Goal: Information Seeking & Learning: Find specific page/section

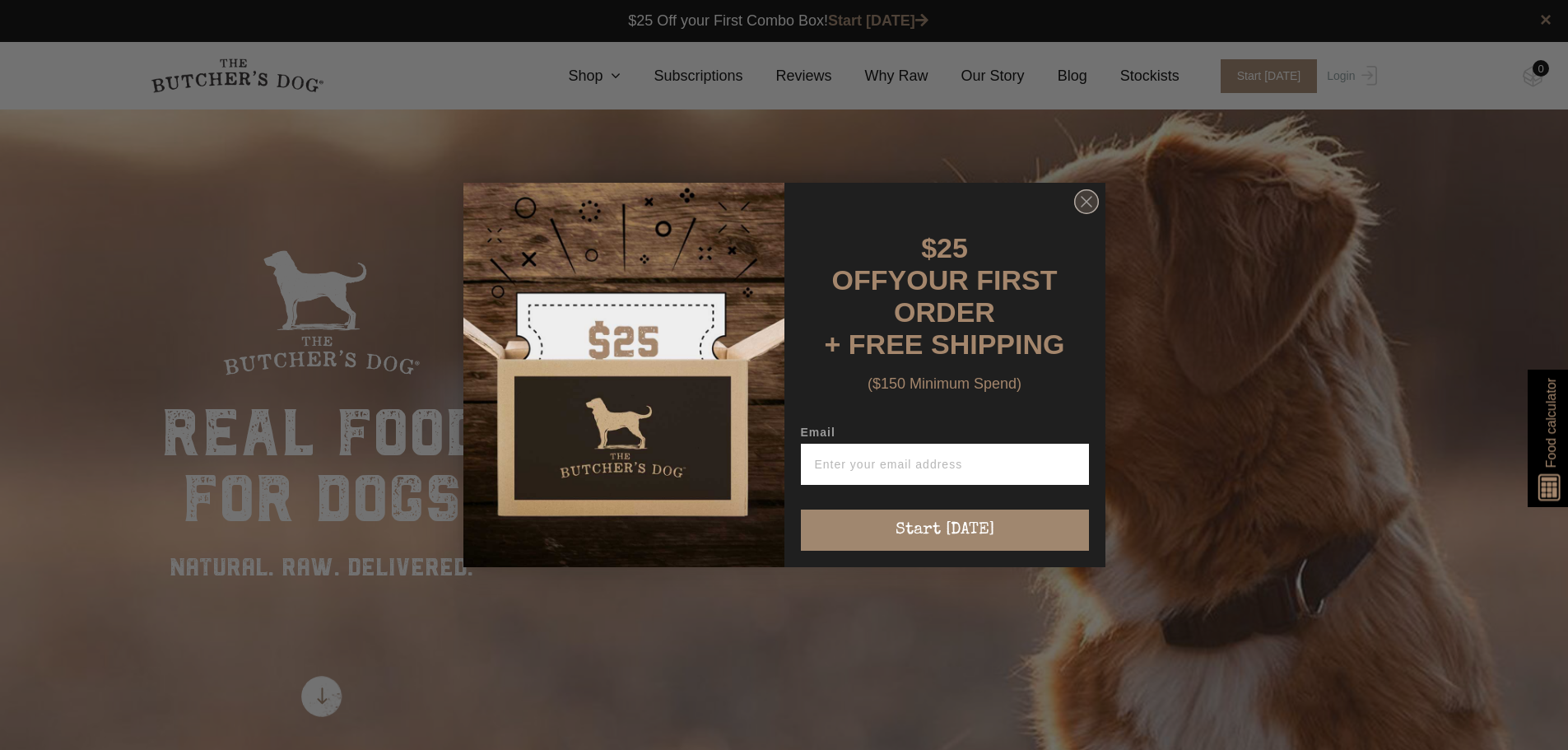
click at [1090, 214] on circle "Close dialog" at bounding box center [1086, 202] width 24 height 24
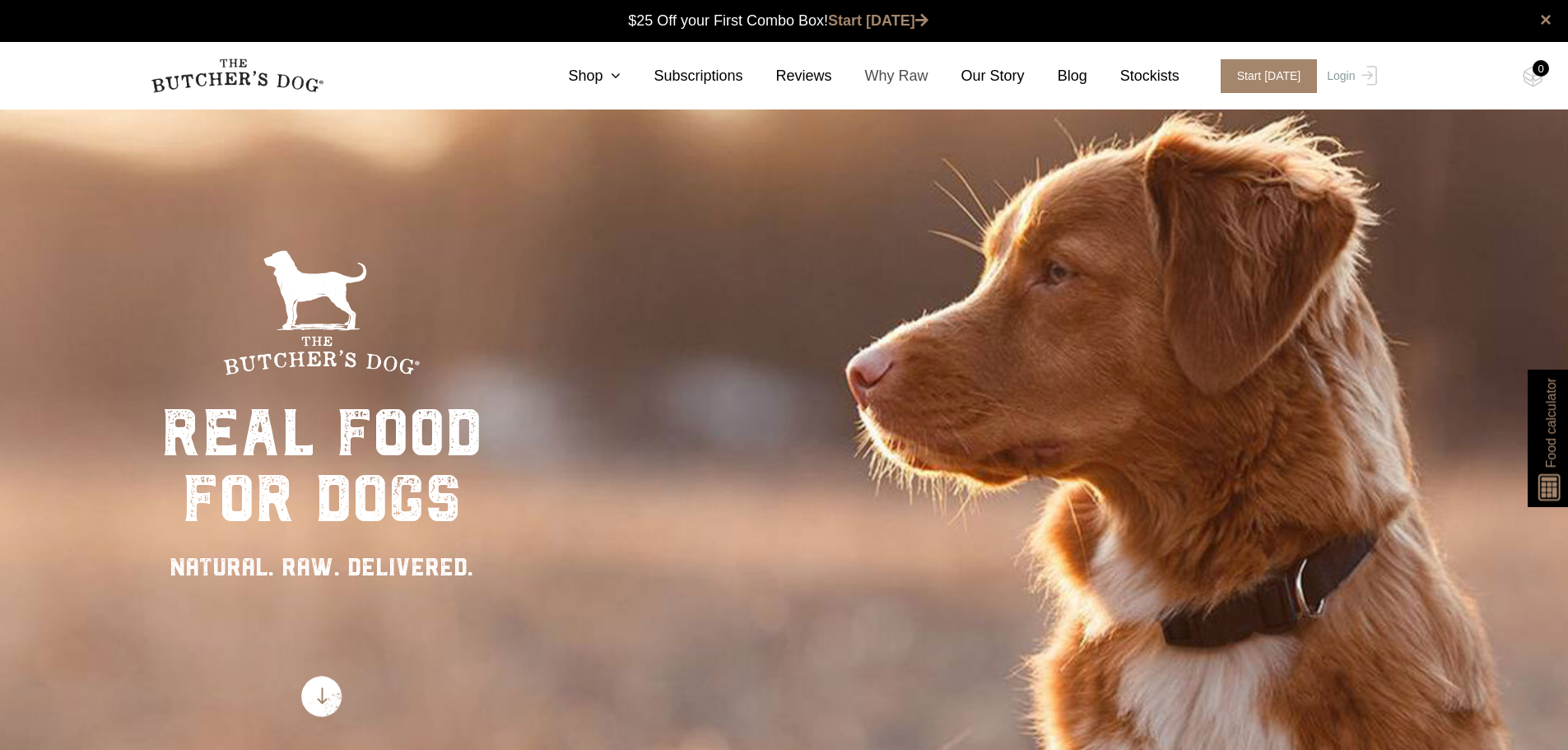
click at [923, 75] on link "Why Raw" at bounding box center [880, 77] width 96 height 22
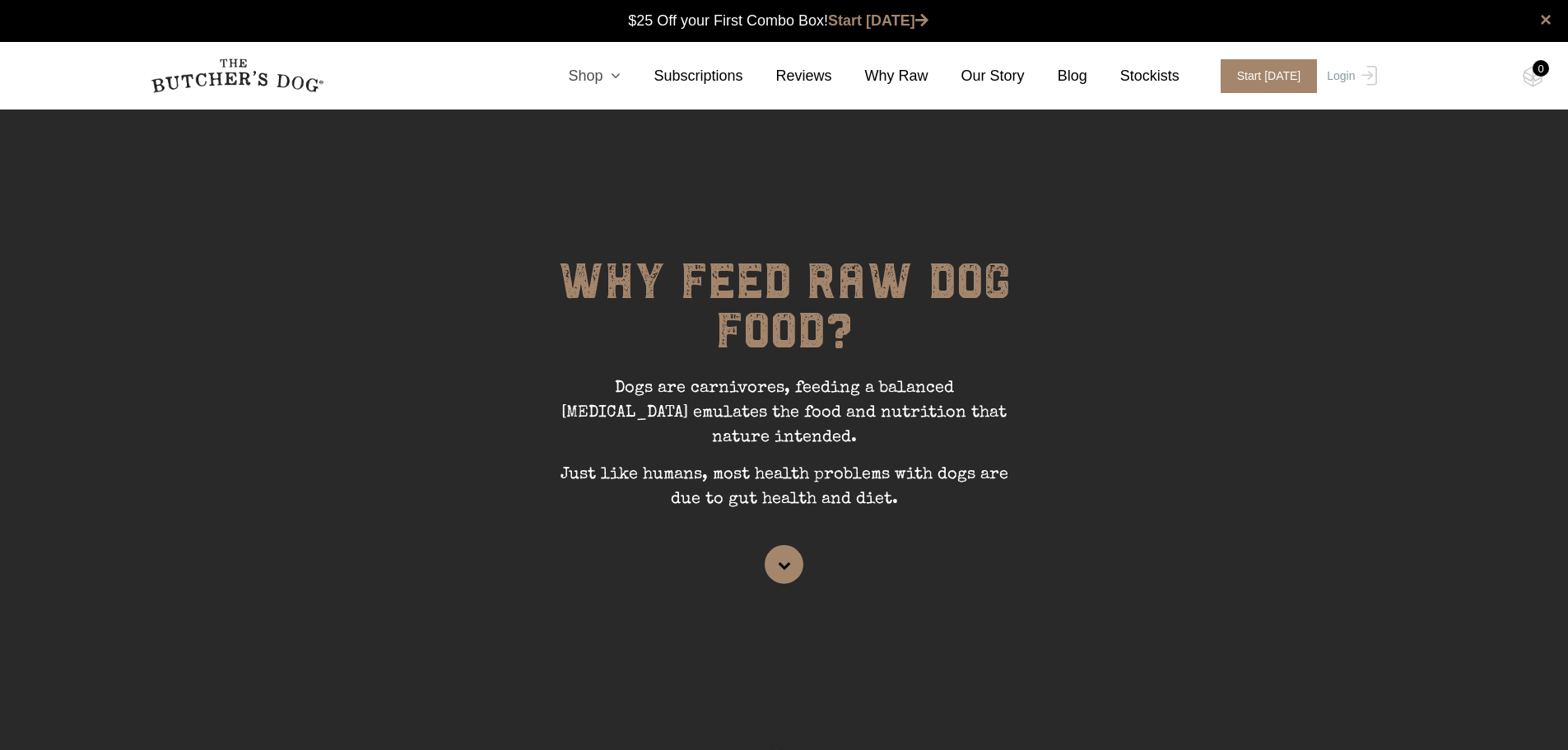
click at [620, 73] on icon at bounding box center [611, 75] width 18 height 15
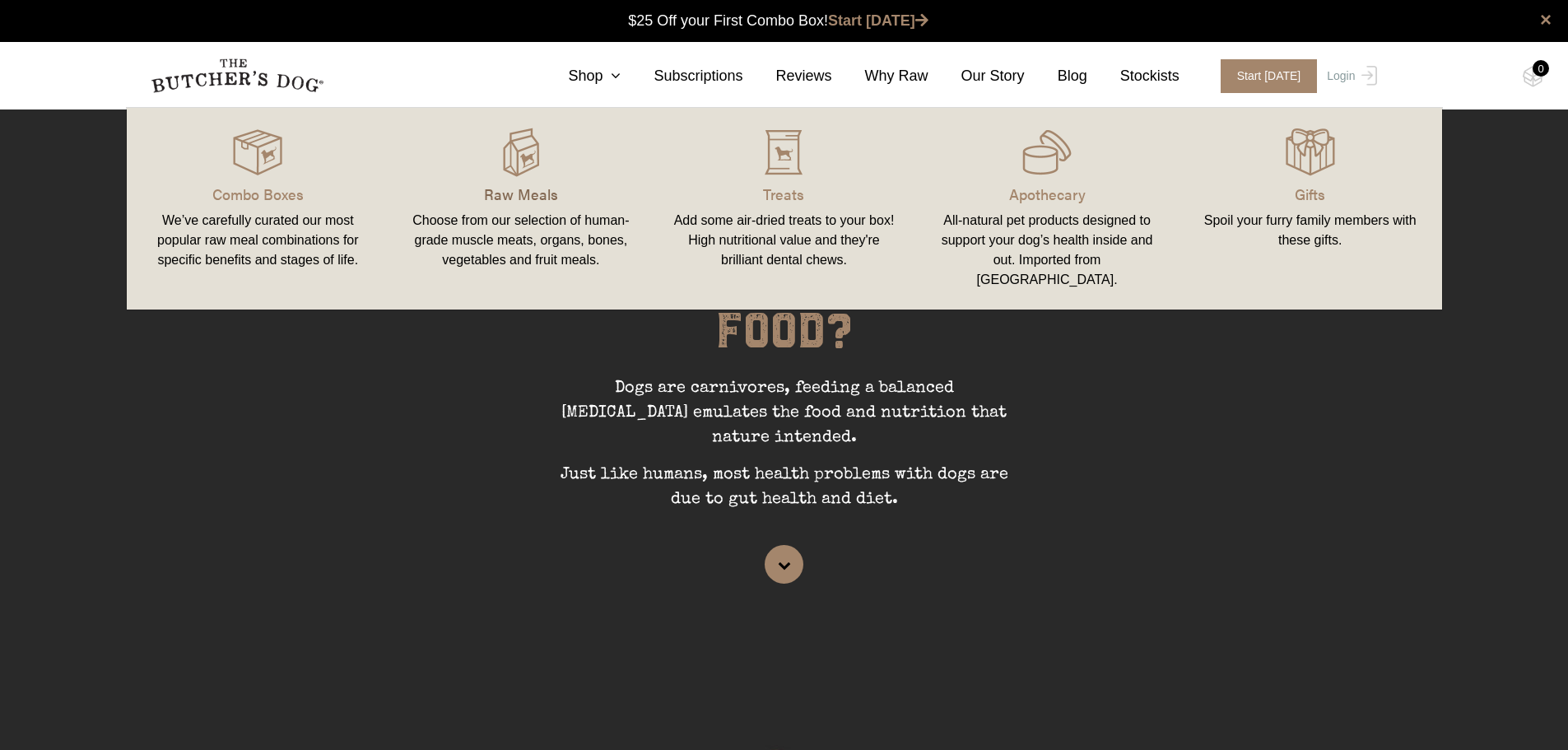
click at [525, 196] on p "Raw Meals" at bounding box center [521, 194] width 224 height 22
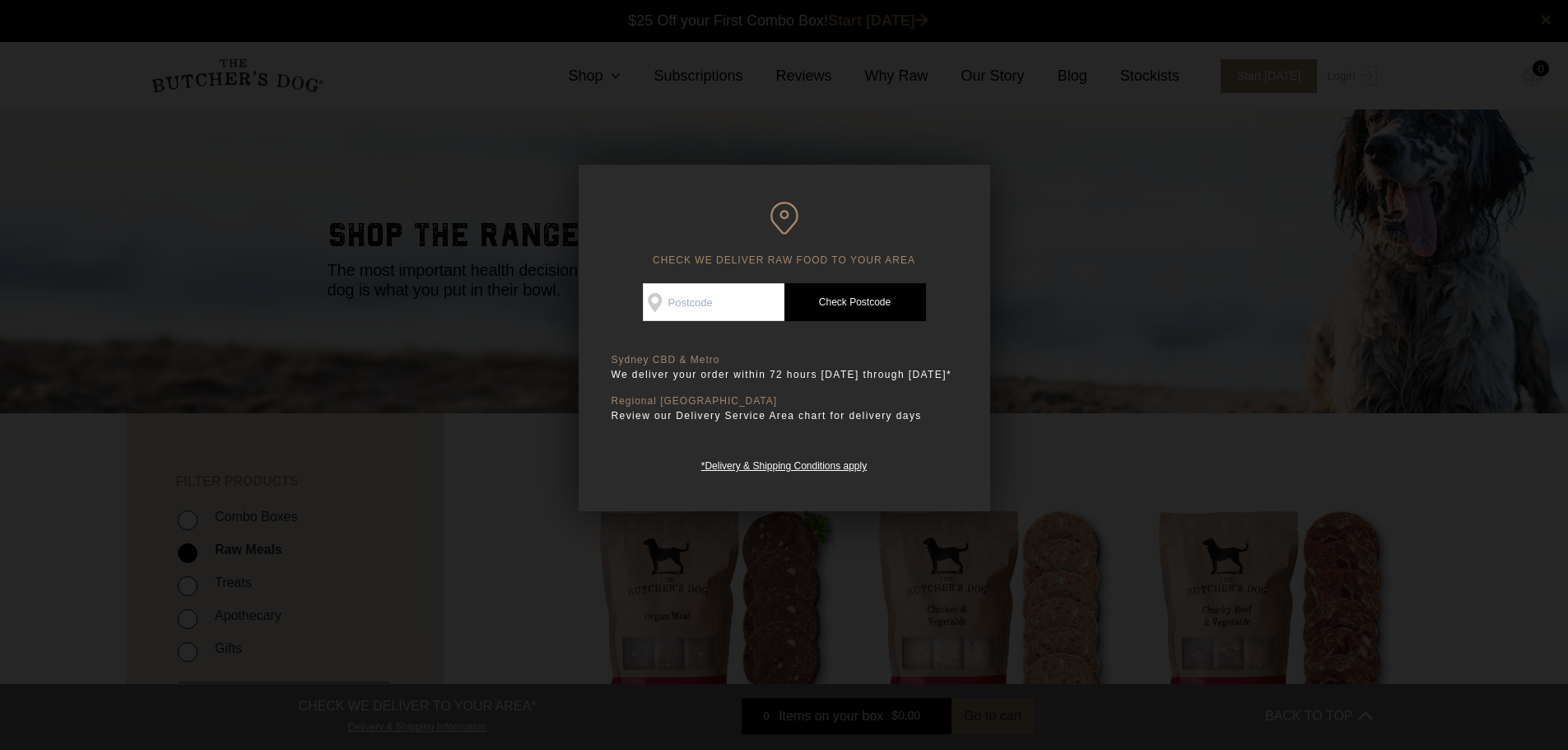
click at [1191, 276] on div at bounding box center [784, 375] width 1568 height 750
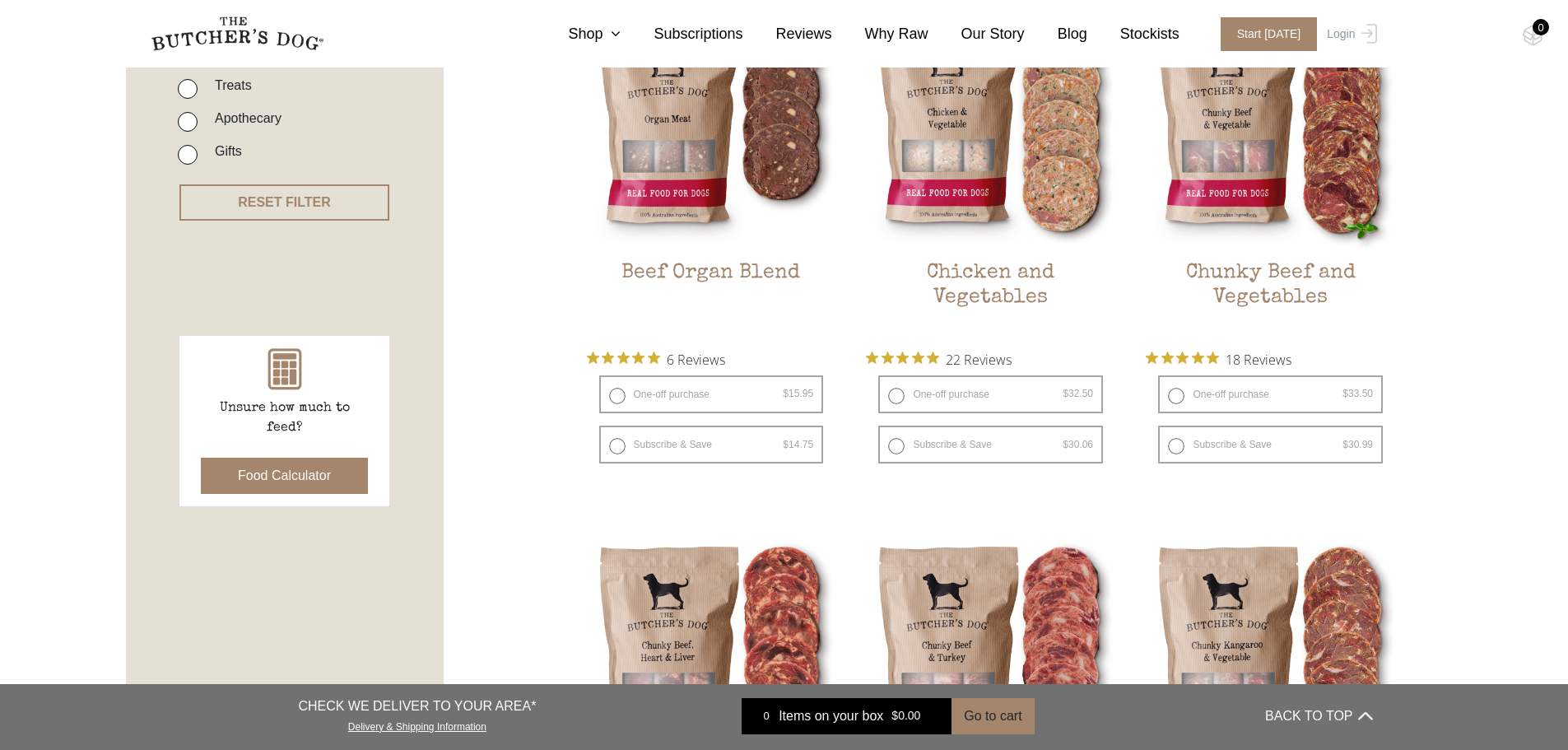
scroll to position [330, 0]
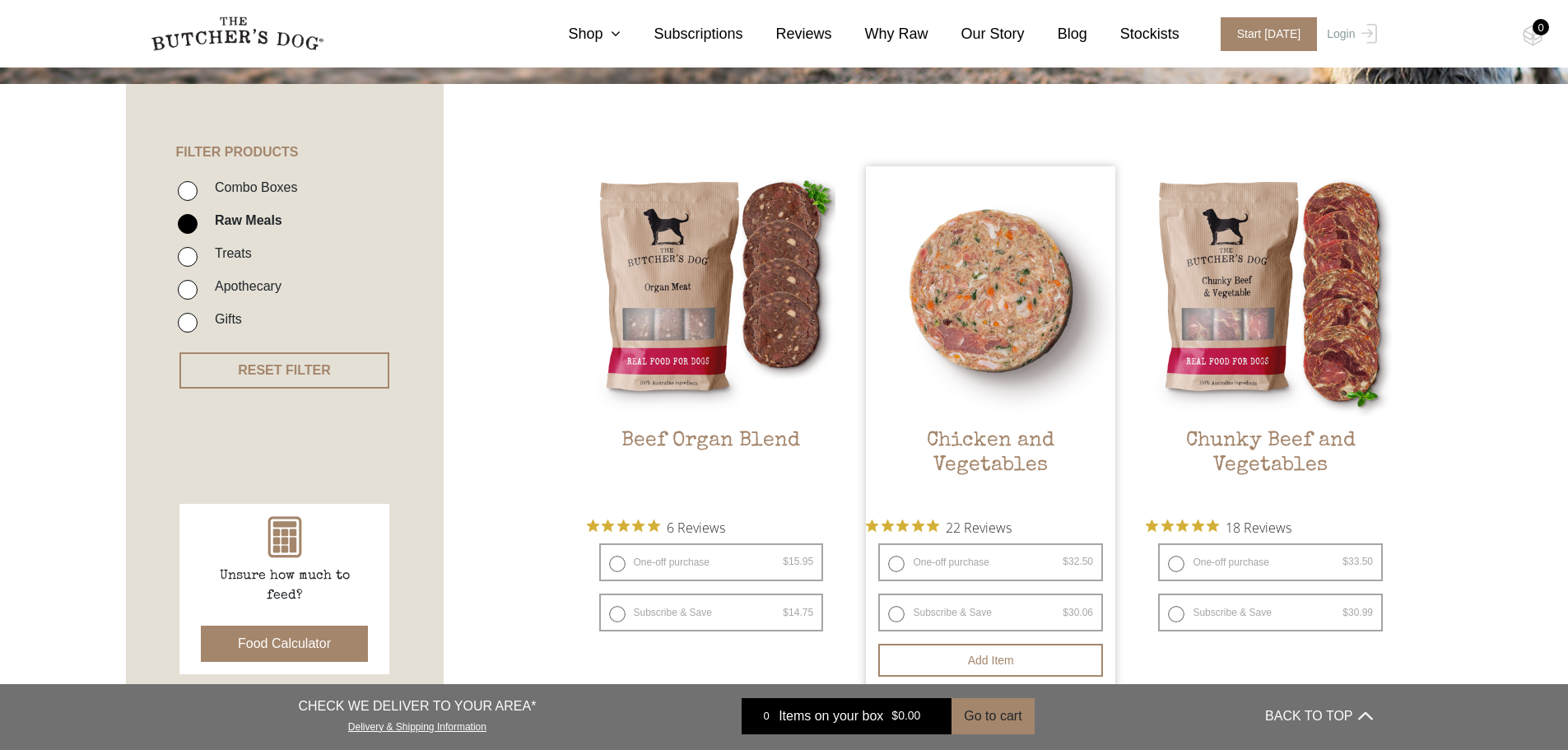
click at [1031, 276] on img at bounding box center [991, 291] width 250 height 250
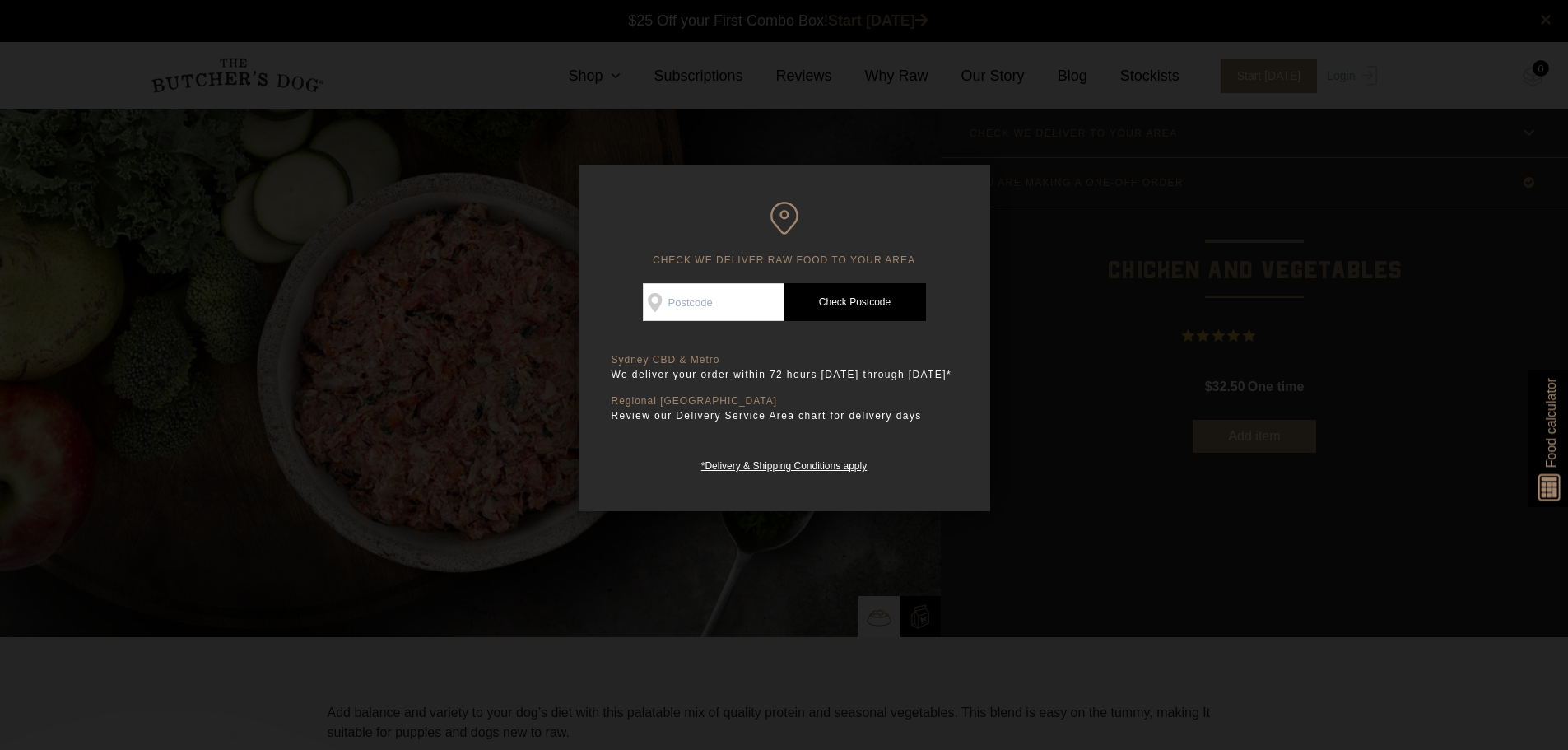
click at [1077, 322] on div at bounding box center [784, 375] width 1568 height 750
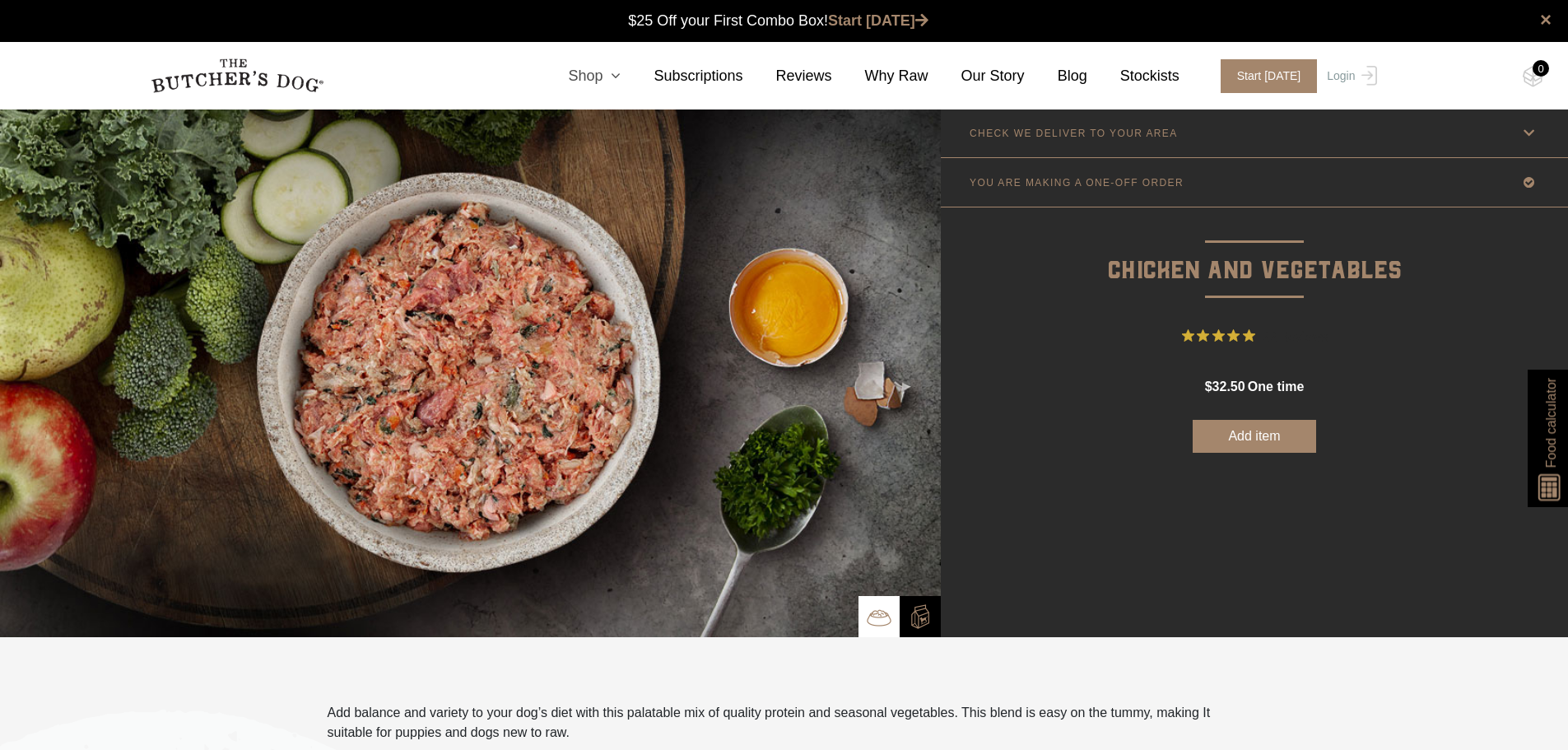
click at [620, 77] on icon at bounding box center [611, 75] width 18 height 15
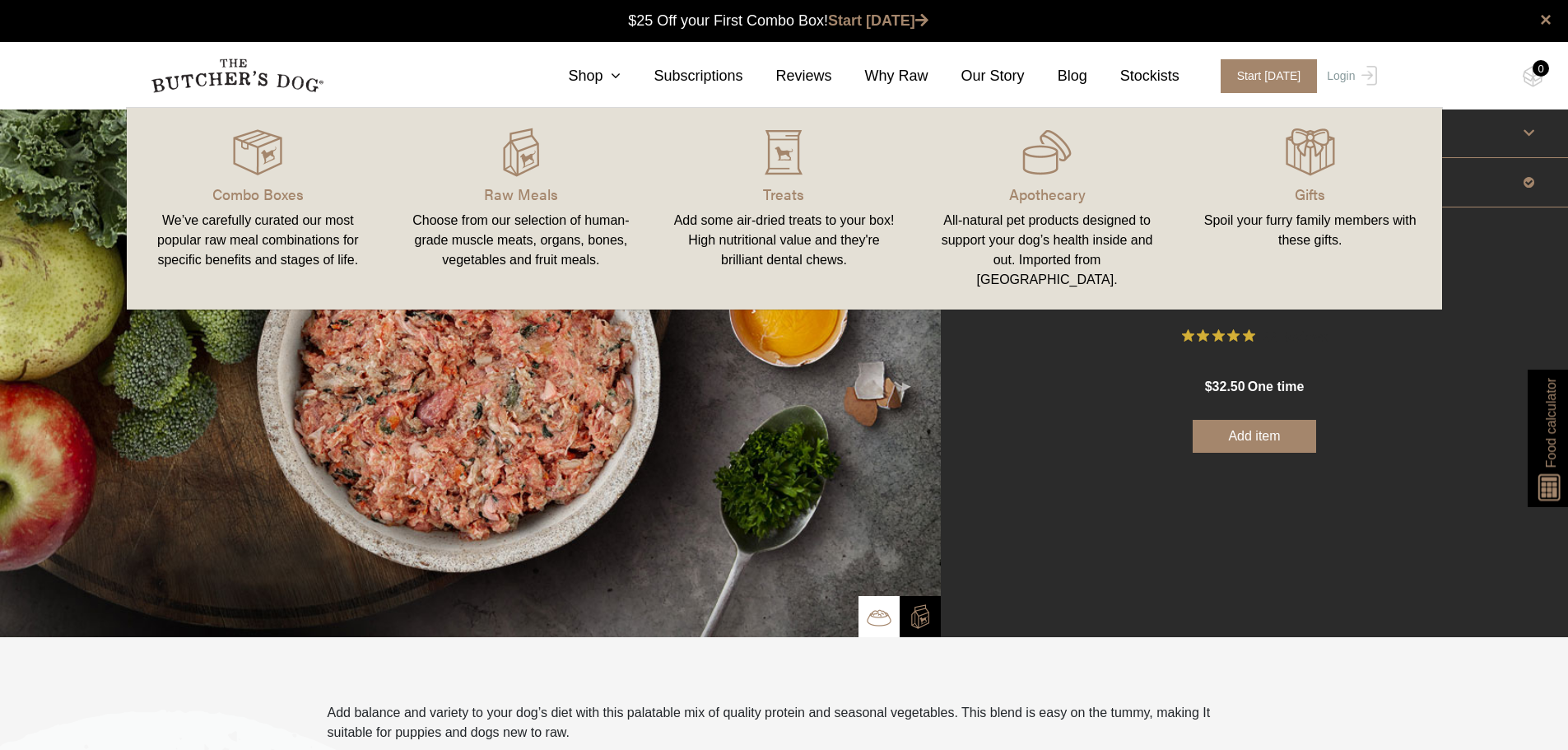
click at [744, 226] on div "Add some air-dried treats to your box! High nutritional value and they're brill…" at bounding box center [784, 240] width 224 height 59
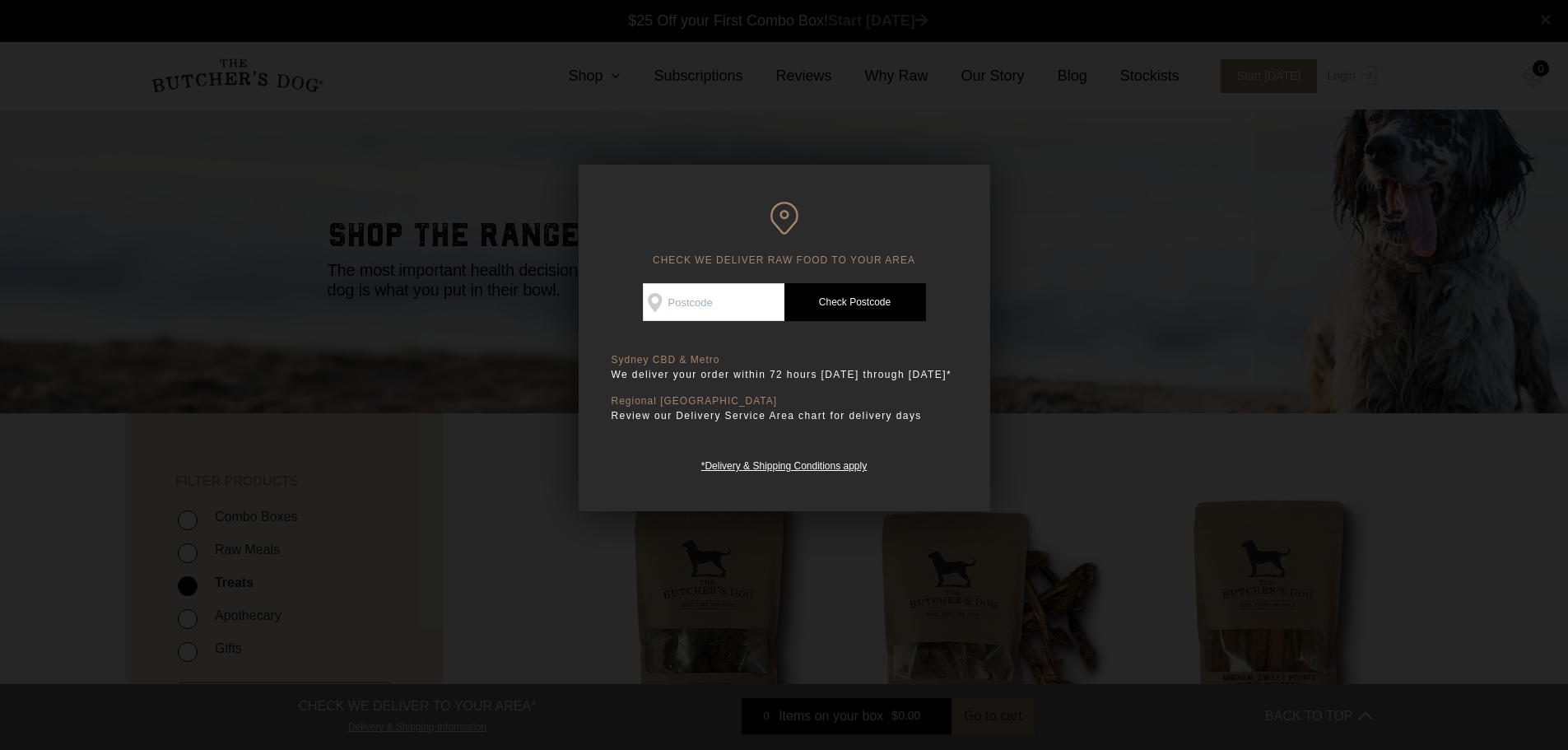
click at [1094, 203] on div at bounding box center [784, 375] width 1568 height 750
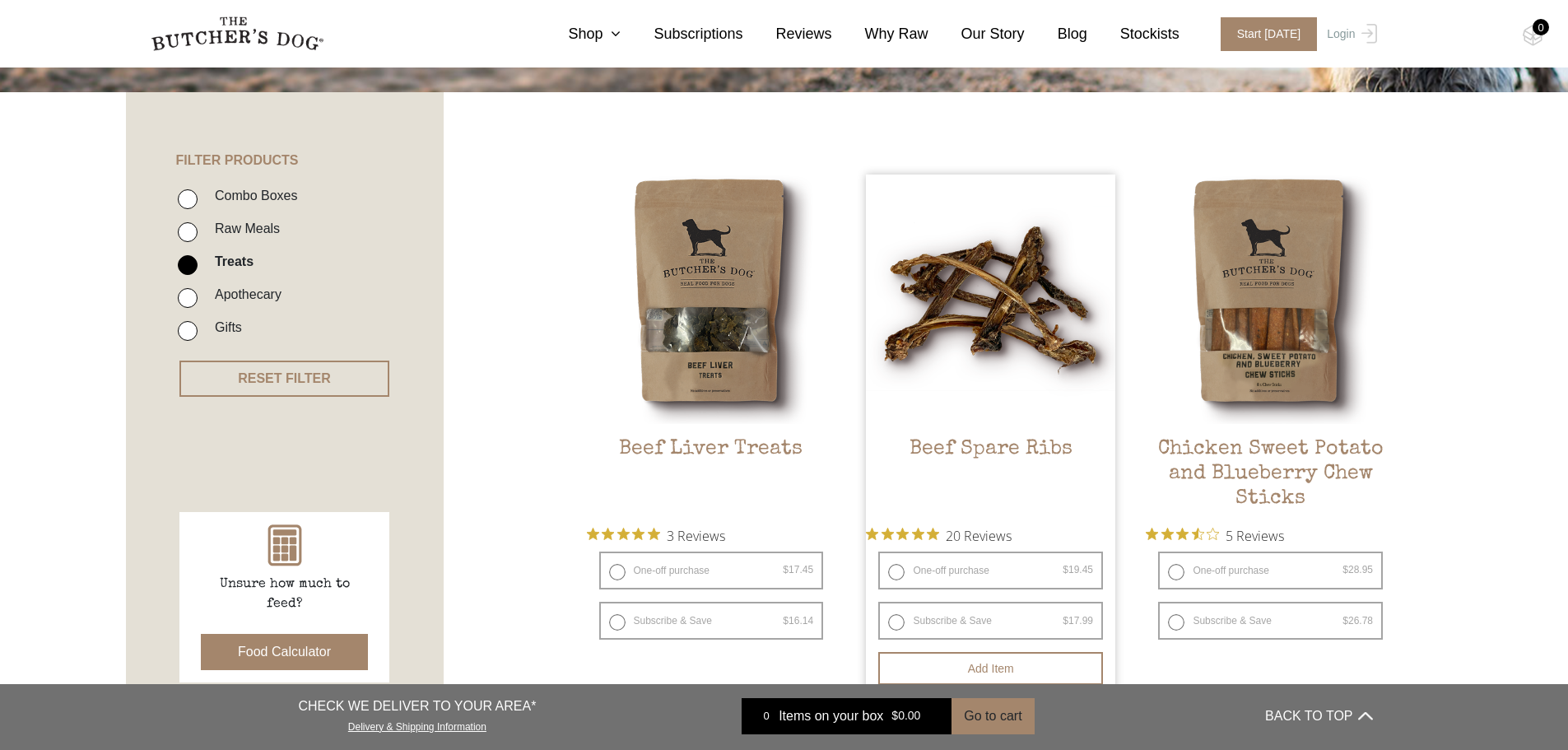
scroll to position [330, 0]
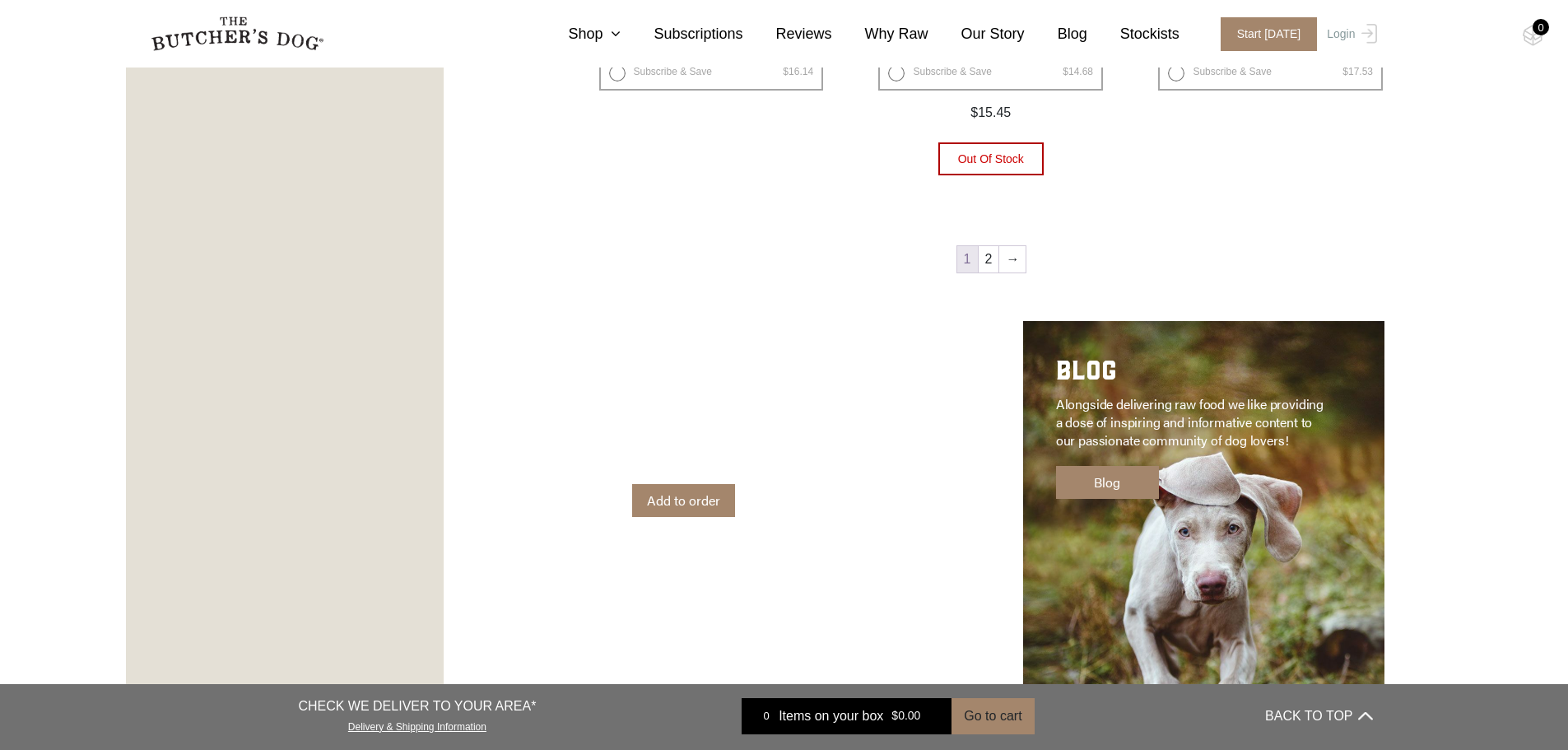
scroll to position [2470, 0]
click at [981, 257] on link "2" at bounding box center [989, 258] width 21 height 27
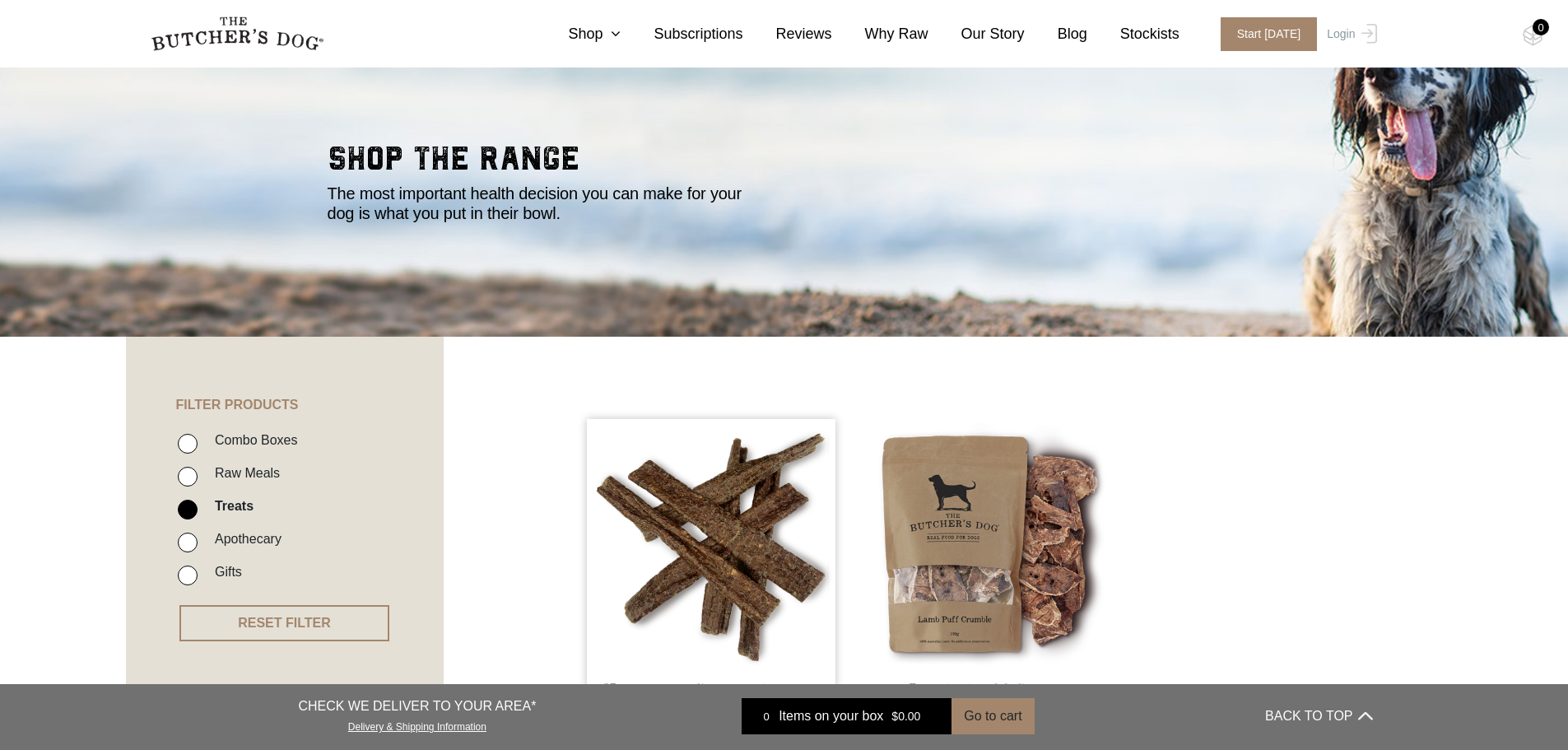
scroll to position [43, 0]
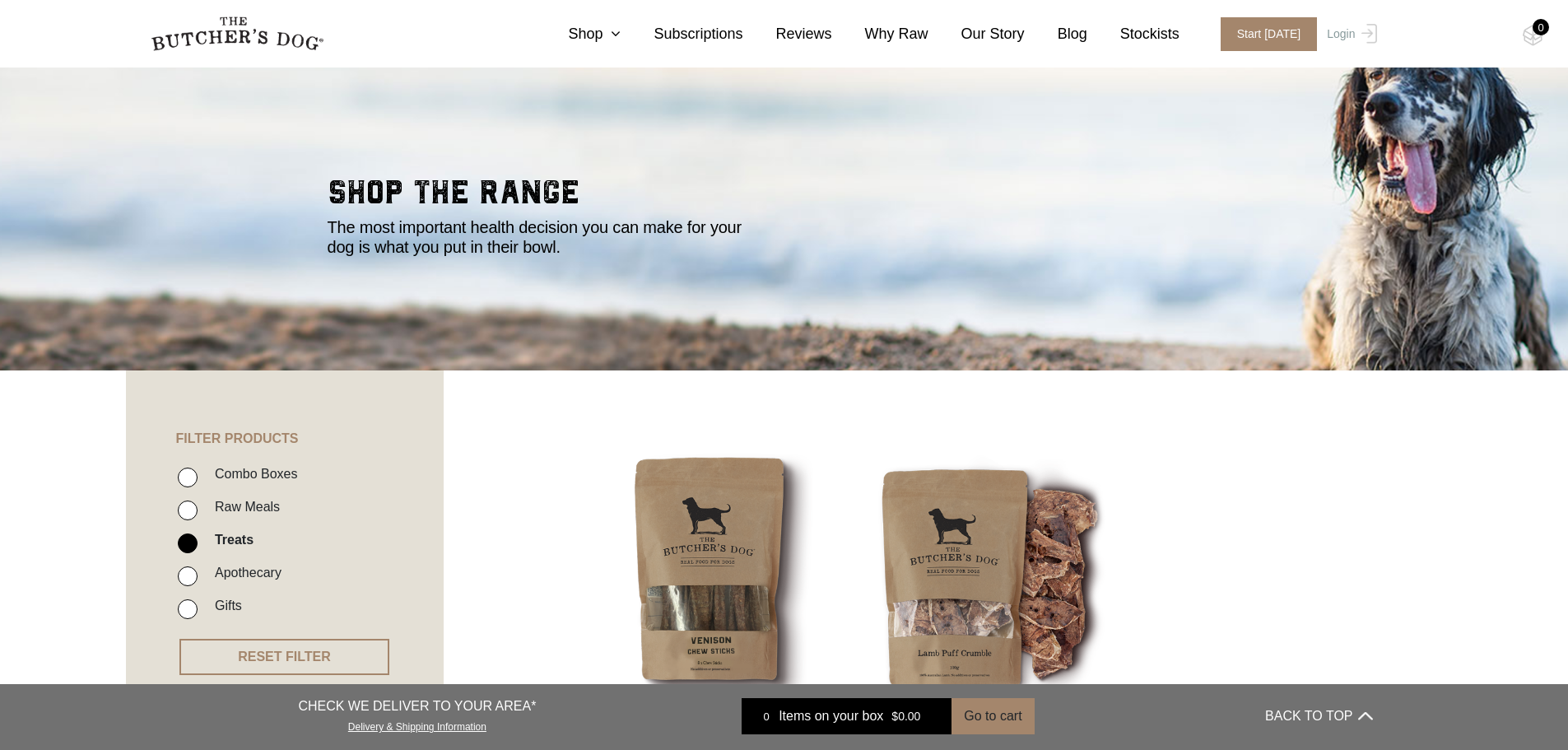
click at [189, 576] on input "Apothecary" at bounding box center [188, 576] width 20 height 20
checkbox input "true"
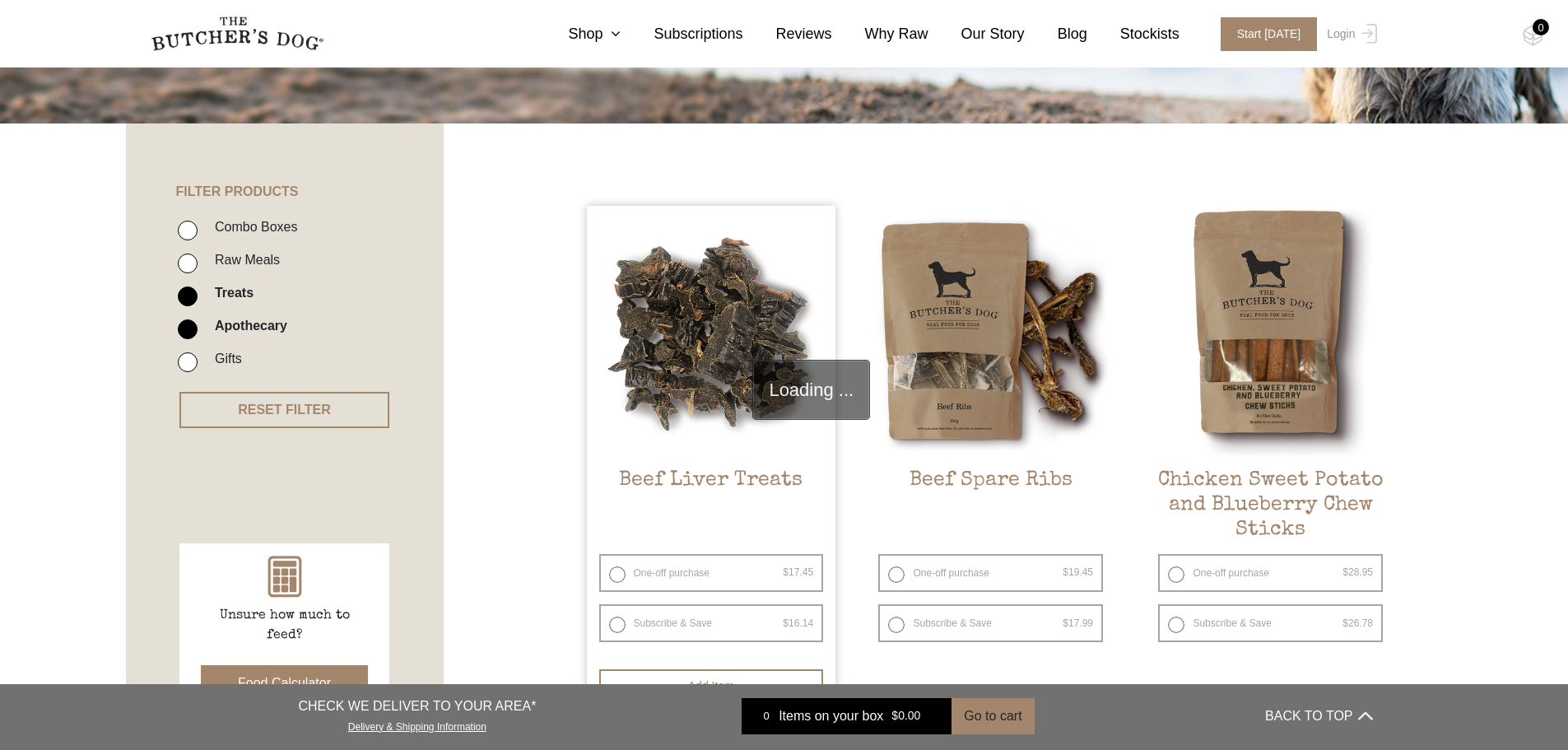
scroll to position [372, 0]
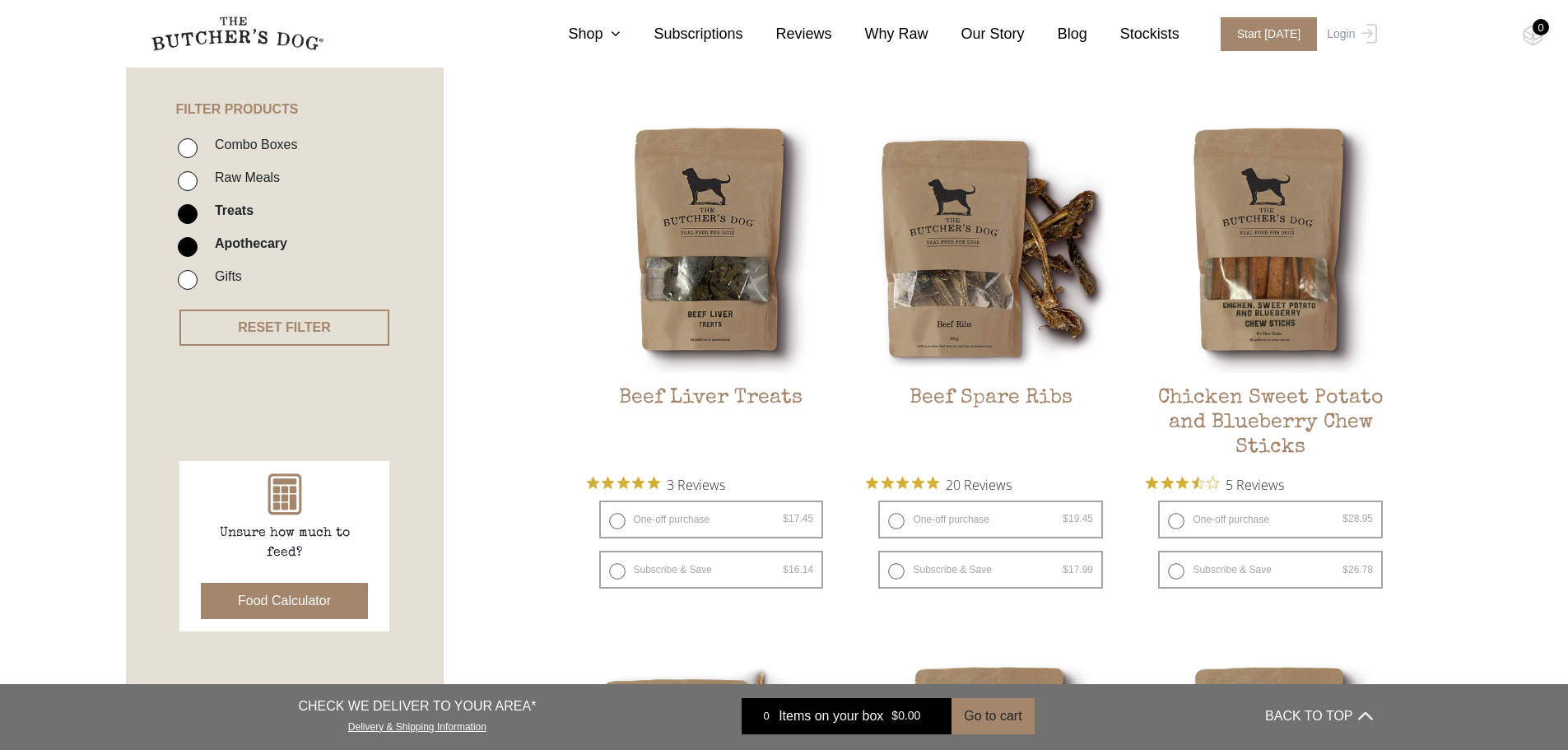
click at [192, 214] on input "Treats" at bounding box center [188, 214] width 20 height 20
checkbox input "false"
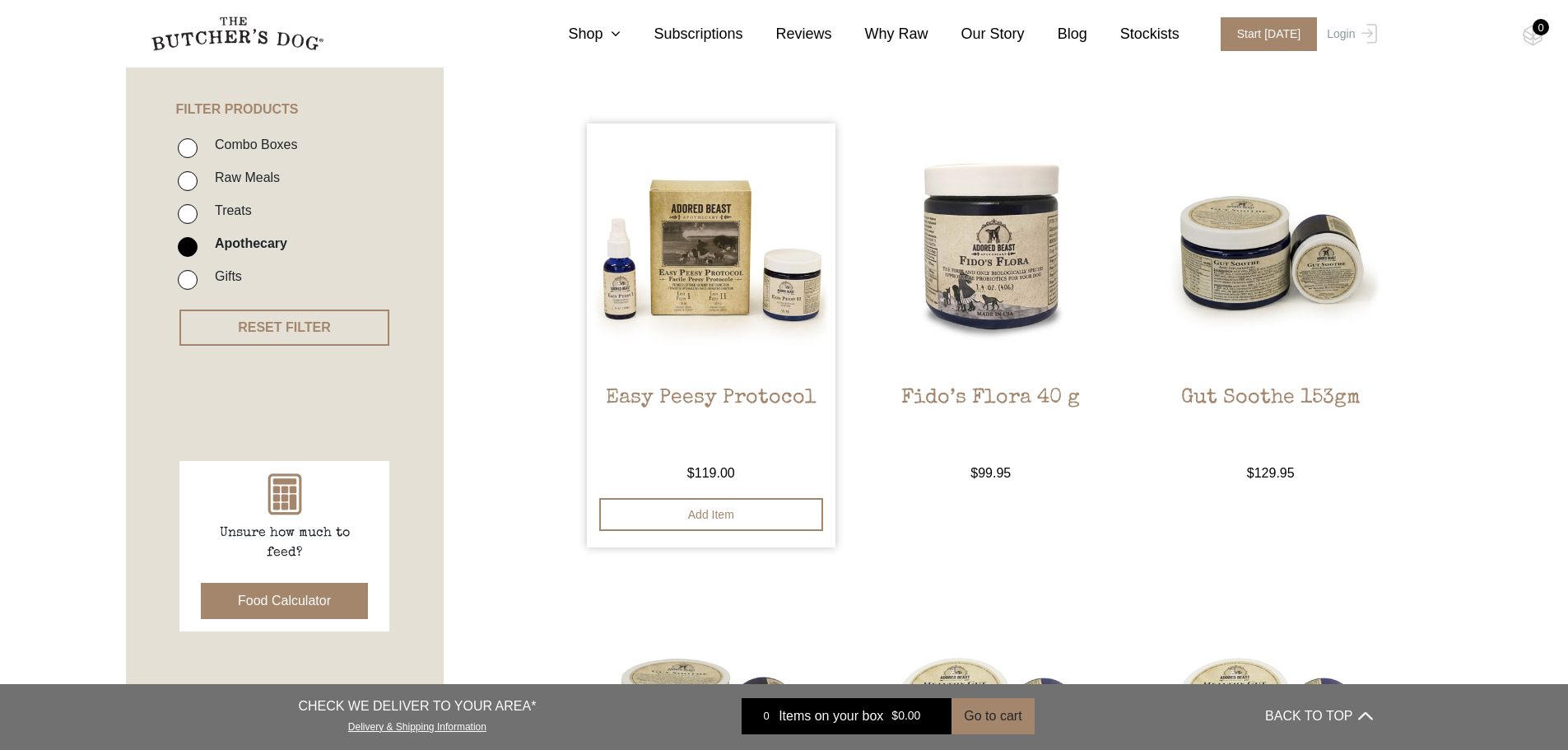
click at [692, 281] on img at bounding box center [712, 248] width 250 height 250
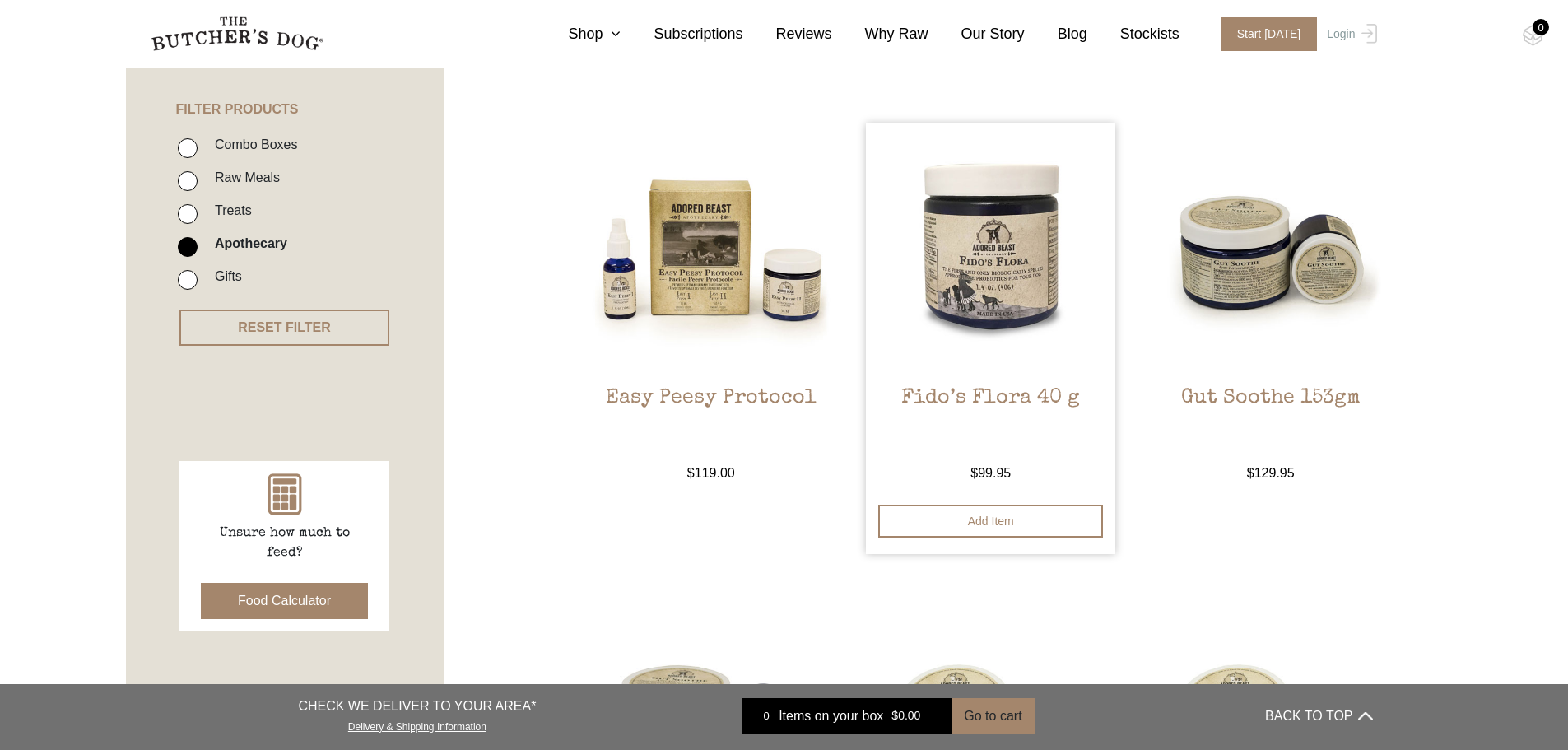
click at [1006, 299] on img at bounding box center [991, 248] width 250 height 250
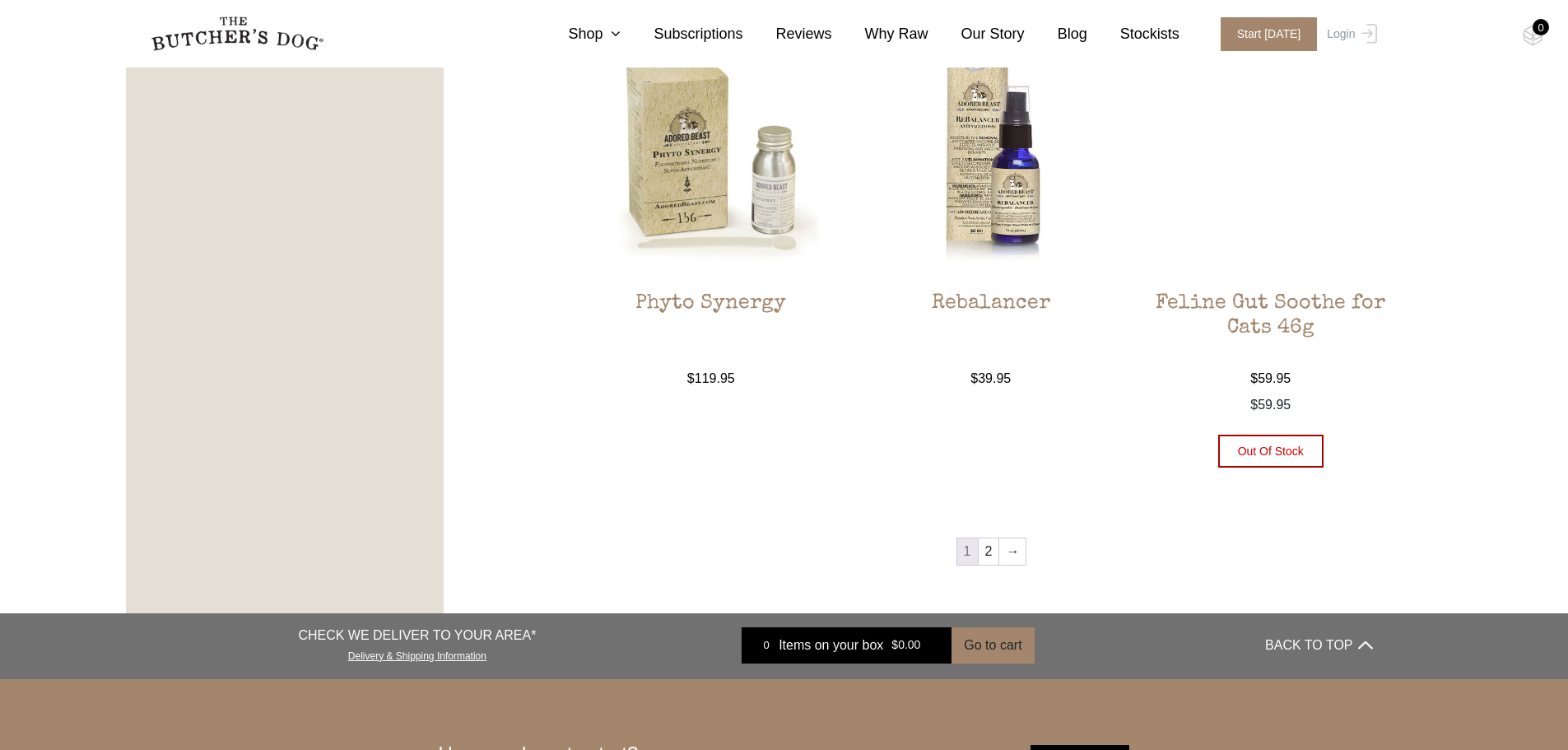
scroll to position [1855, 0]
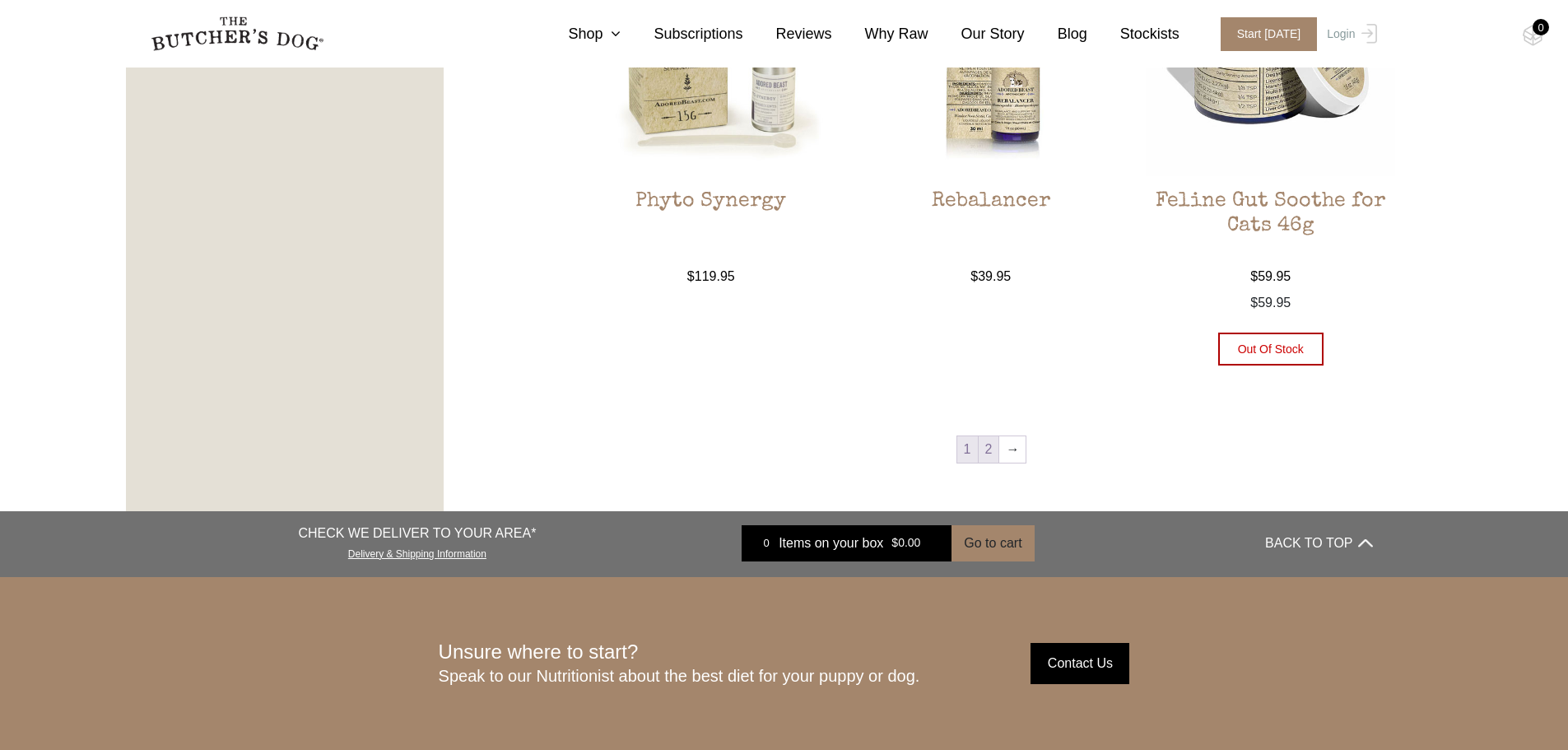
click at [989, 449] on link "2" at bounding box center [989, 449] width 21 height 27
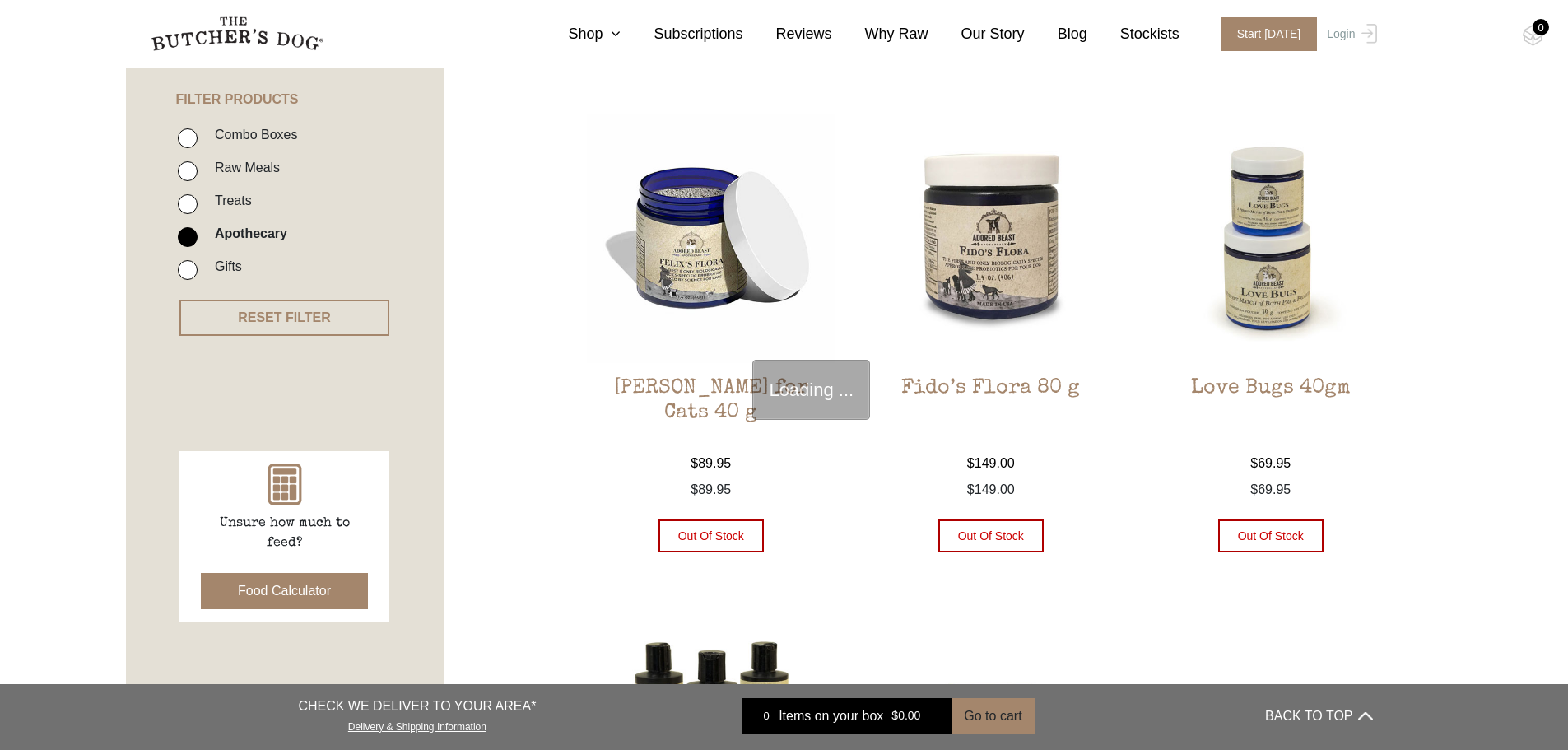
scroll to position [372, 0]
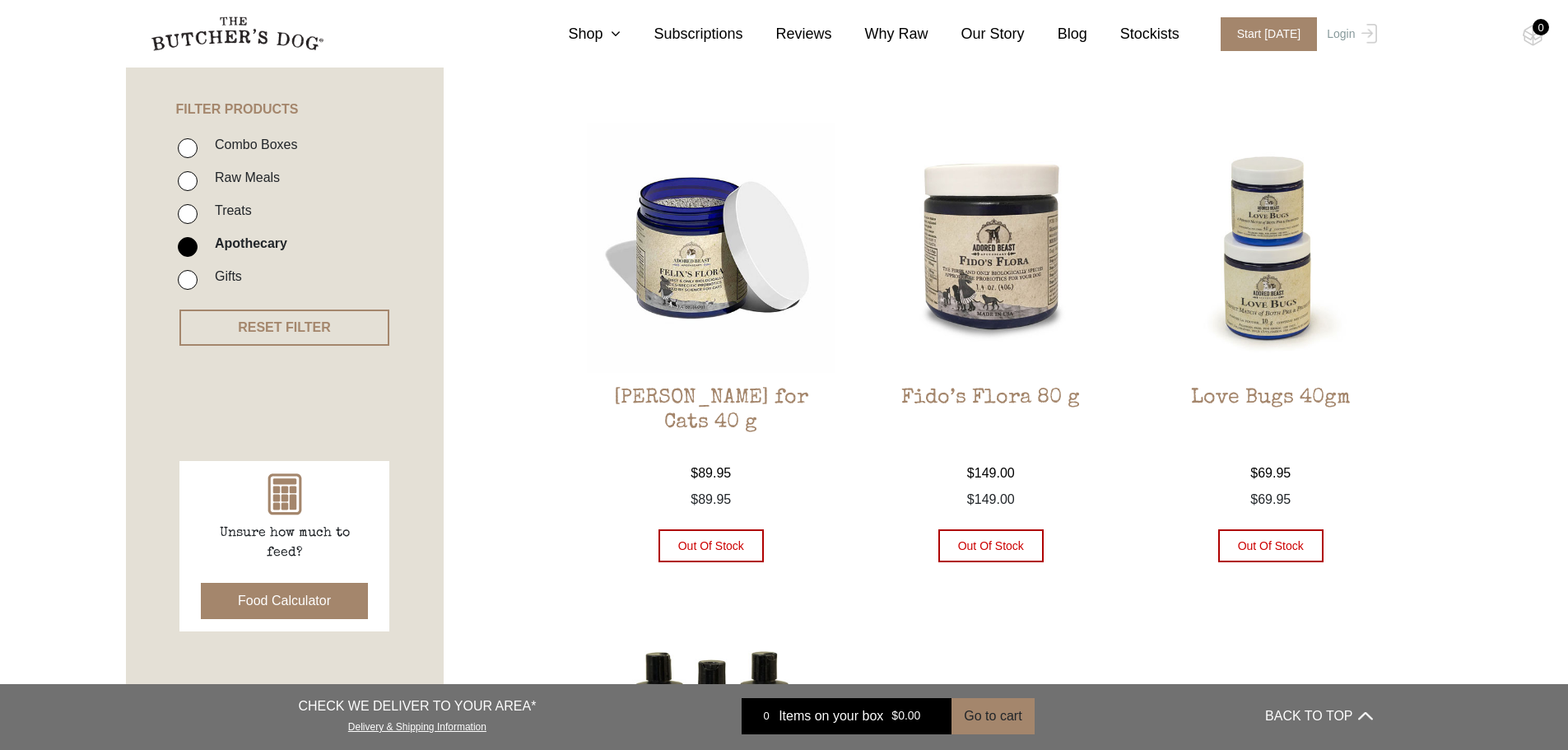
click at [231, 268] on label "Gifts" at bounding box center [224, 276] width 35 height 22
click at [198, 270] on input "Gifts" at bounding box center [188, 280] width 20 height 20
checkbox input "true"
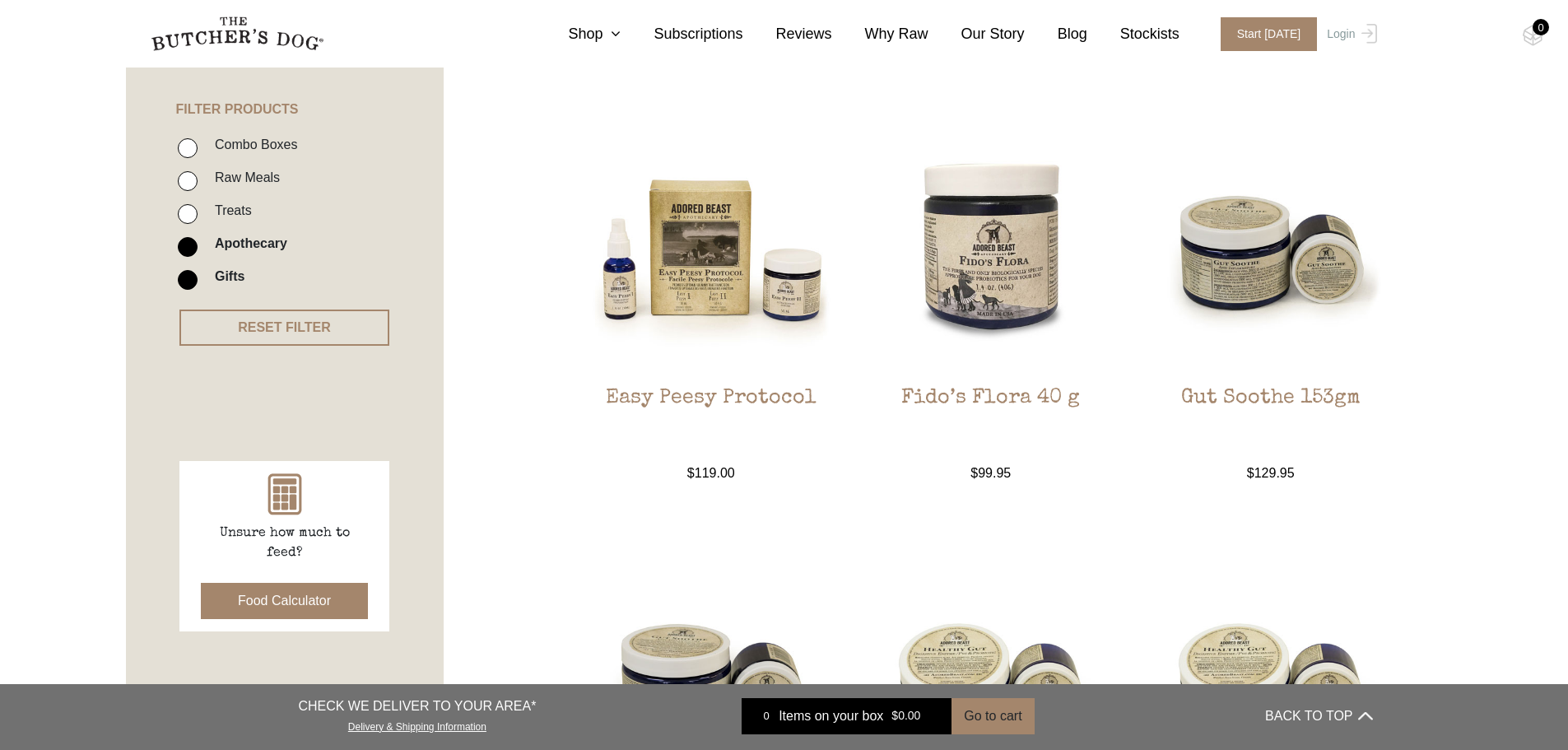
click at [188, 251] on input "Apothecary" at bounding box center [188, 246] width 20 height 20
checkbox input "false"
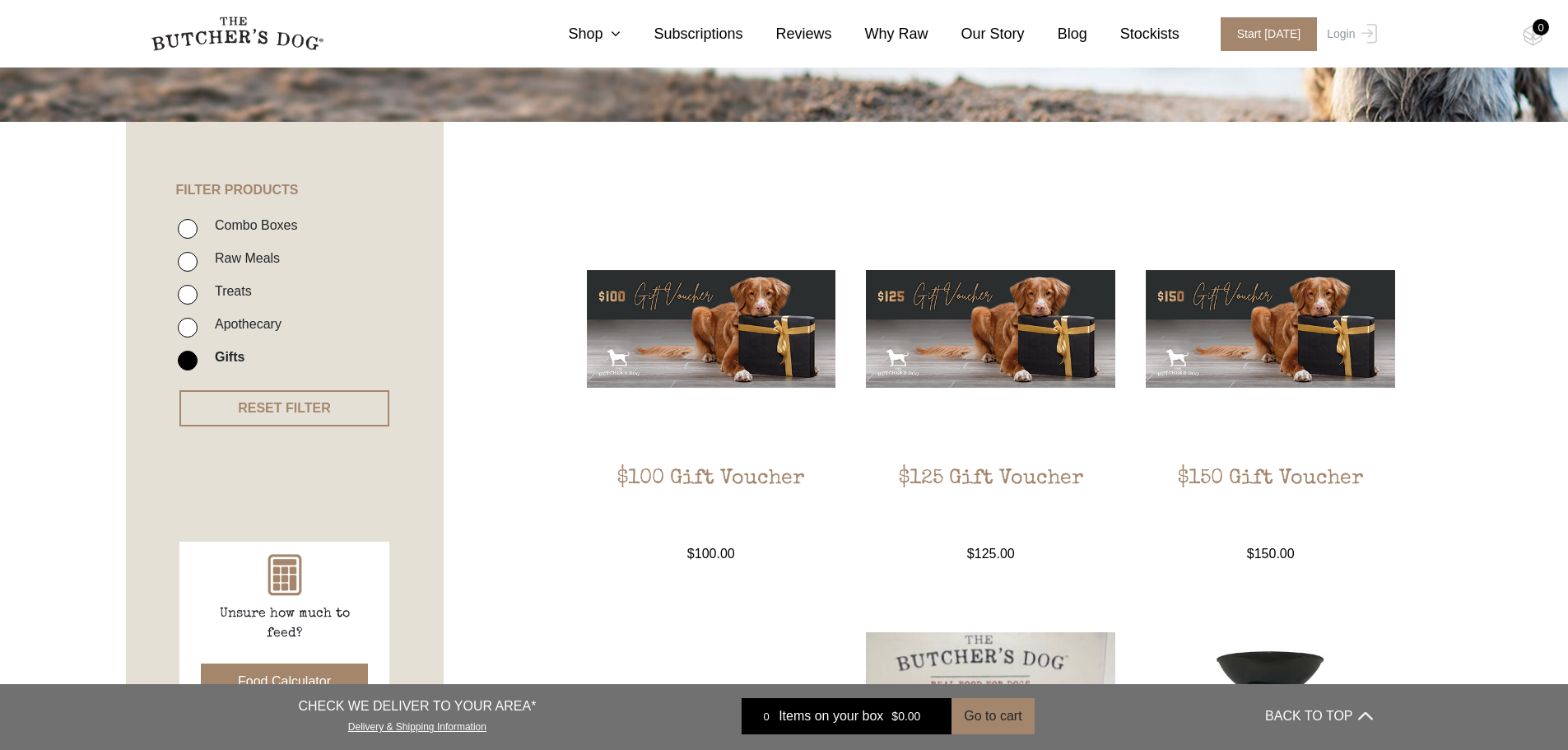
scroll to position [290, 0]
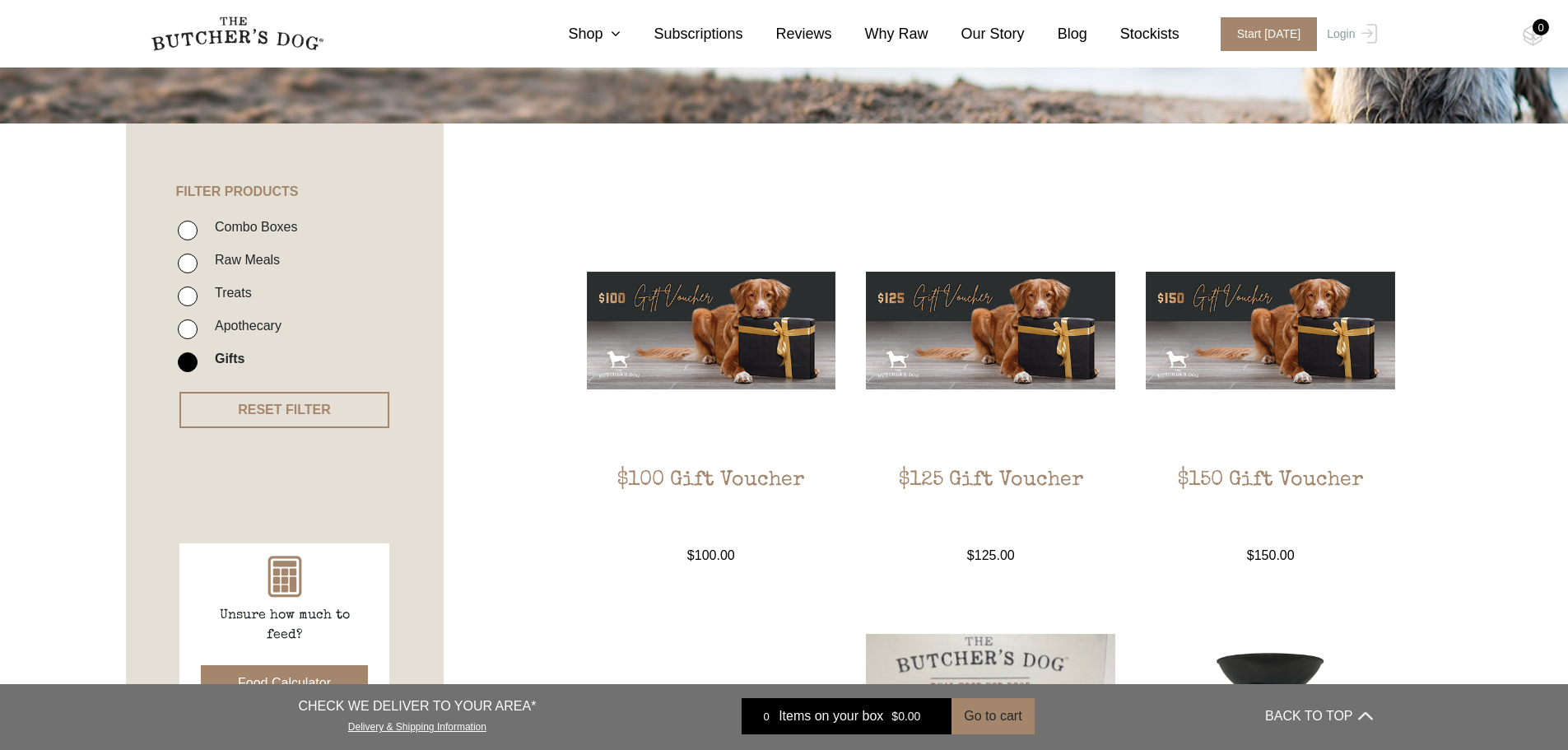
click at [188, 262] on input "Raw Meals" at bounding box center [188, 263] width 20 height 20
checkbox input "true"
click at [182, 354] on input "Gifts" at bounding box center [188, 362] width 20 height 20
checkbox input "false"
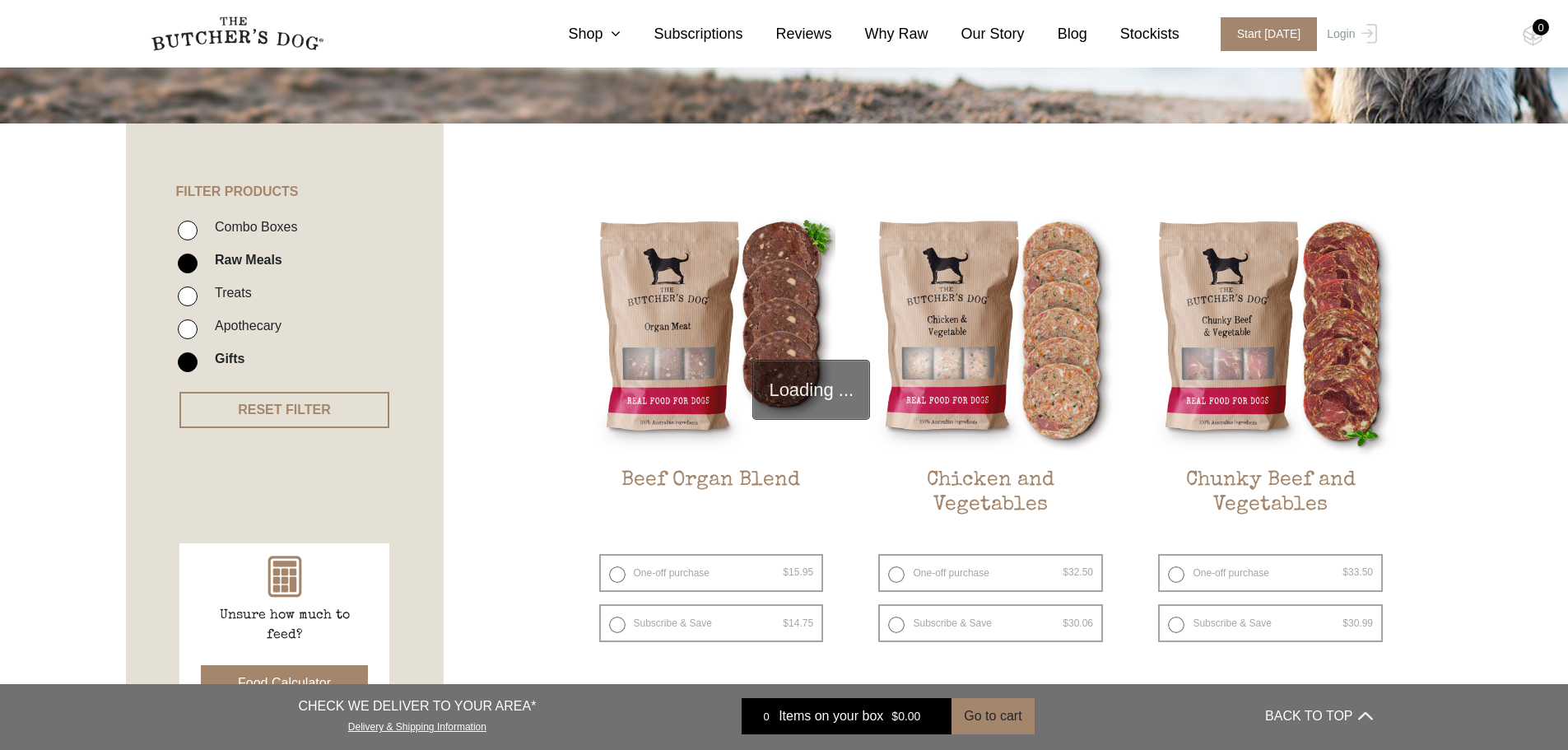
scroll to position [372, 0]
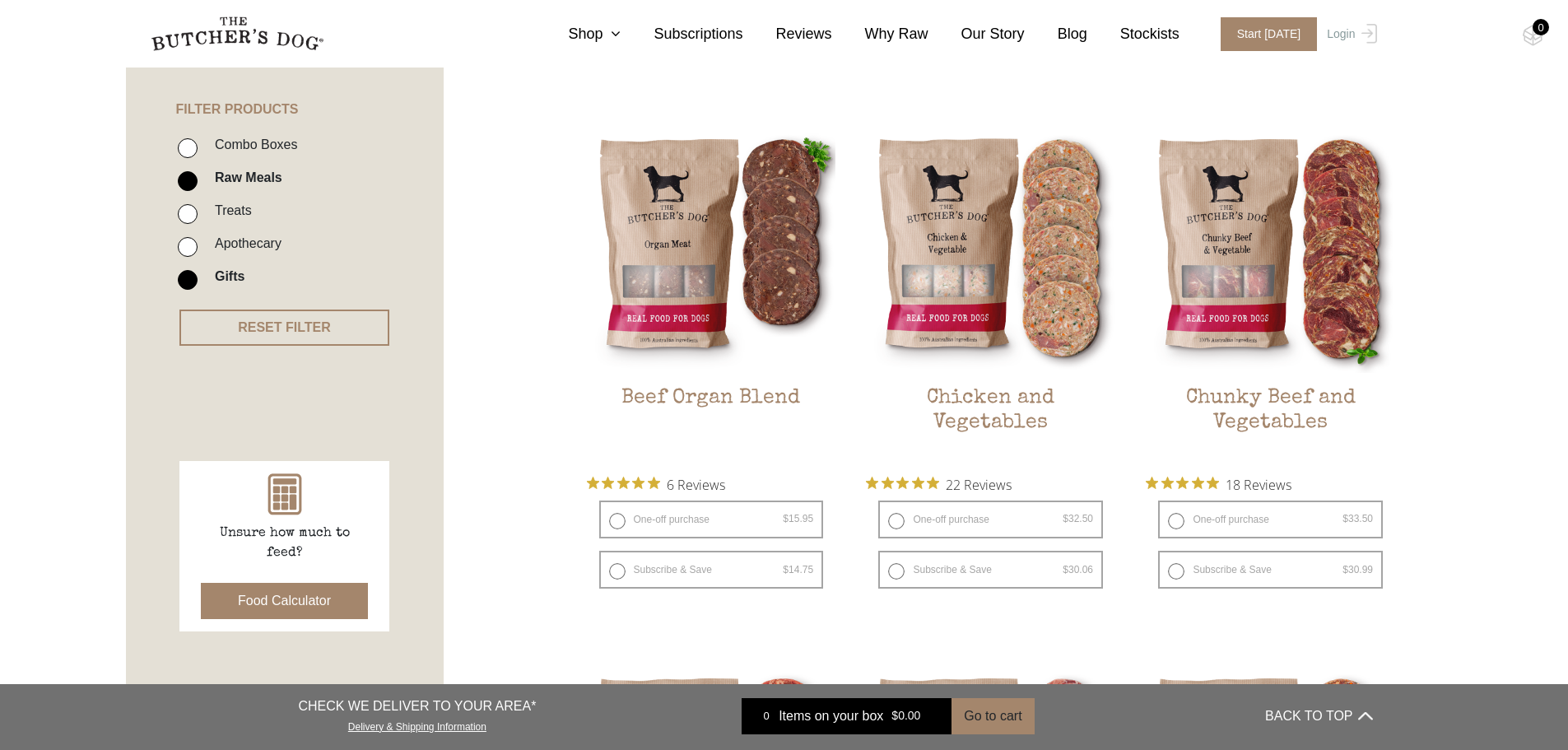
click at [192, 282] on input "Gifts" at bounding box center [188, 280] width 20 height 20
checkbox input "false"
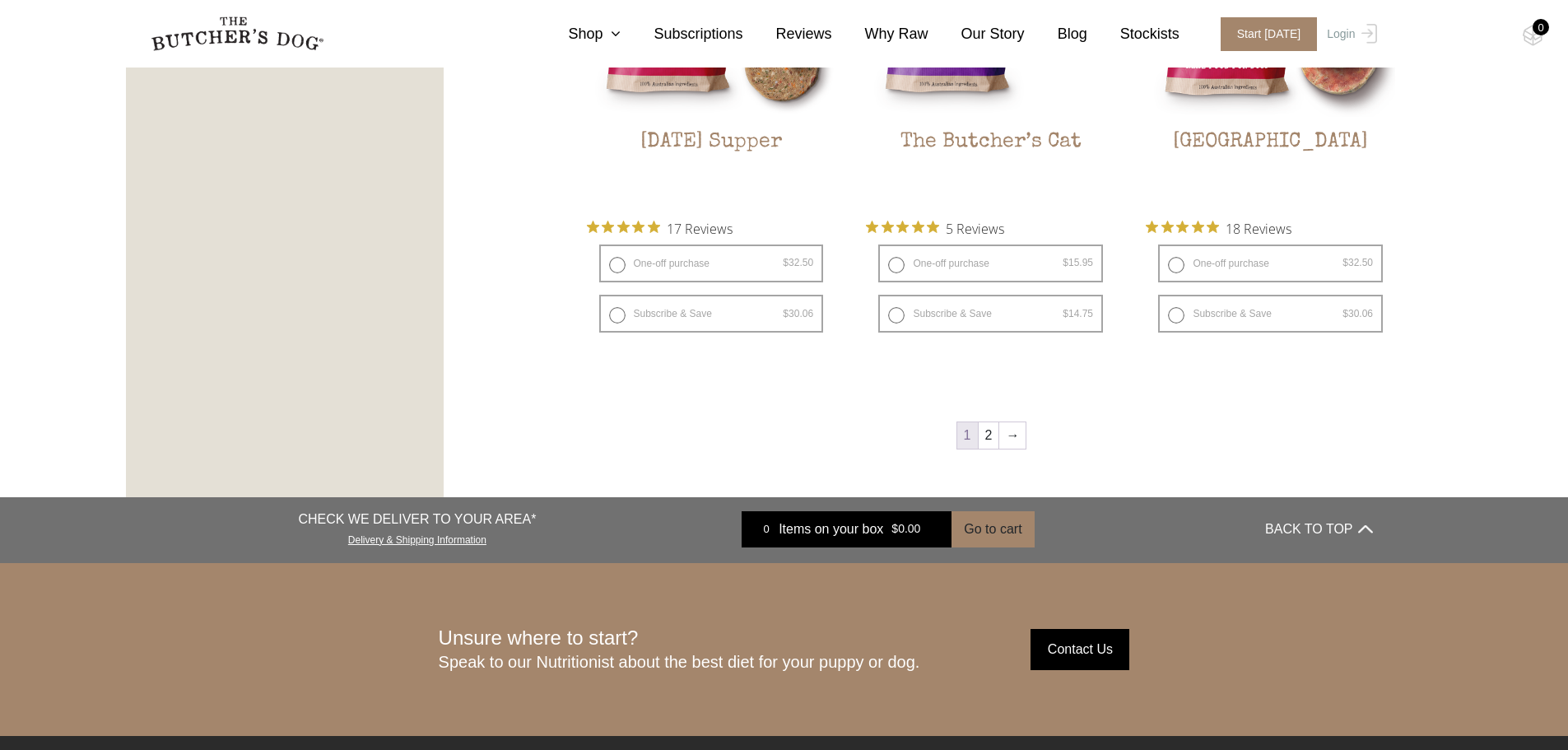
scroll to position [2266, 0]
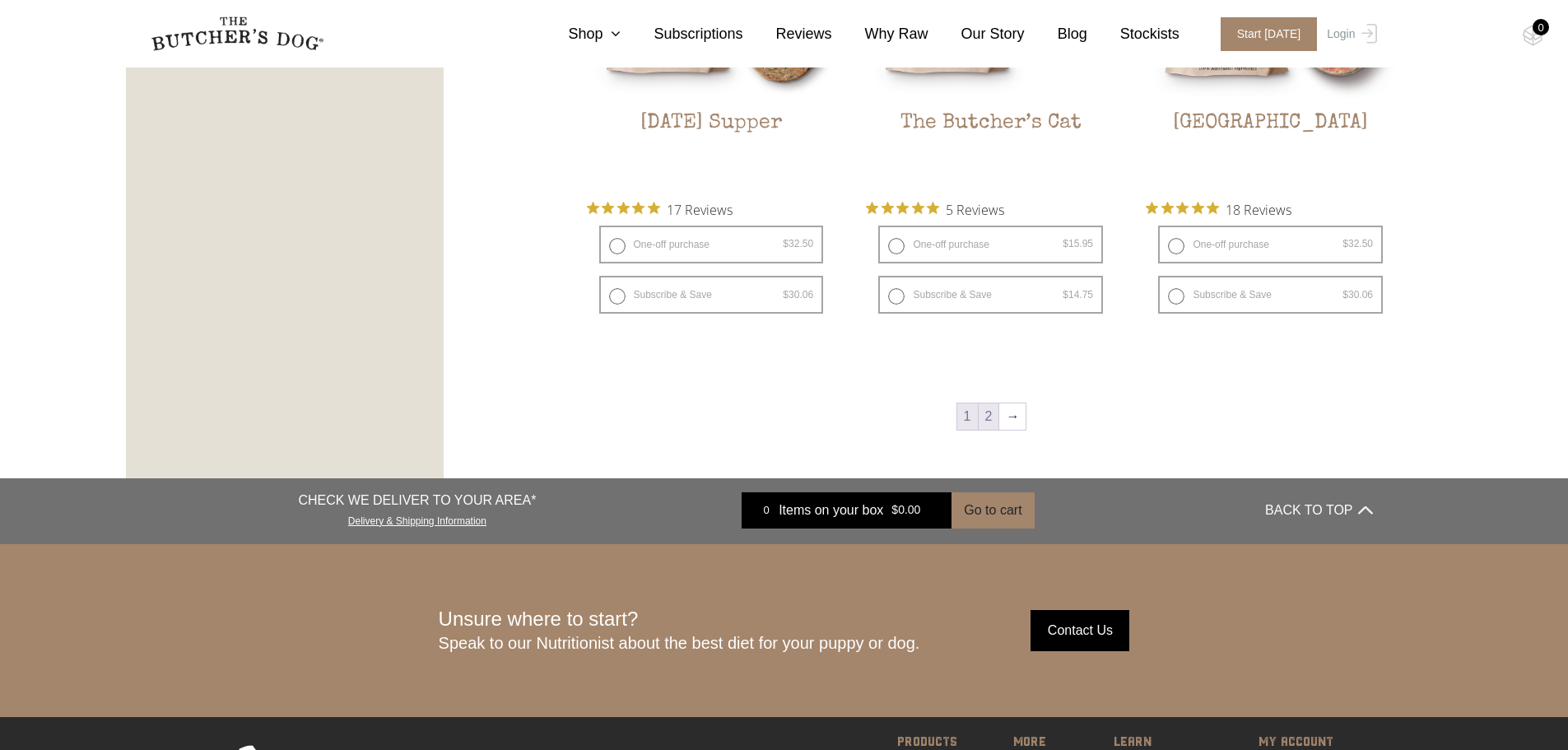
click at [991, 426] on link "2" at bounding box center [989, 417] width 21 height 27
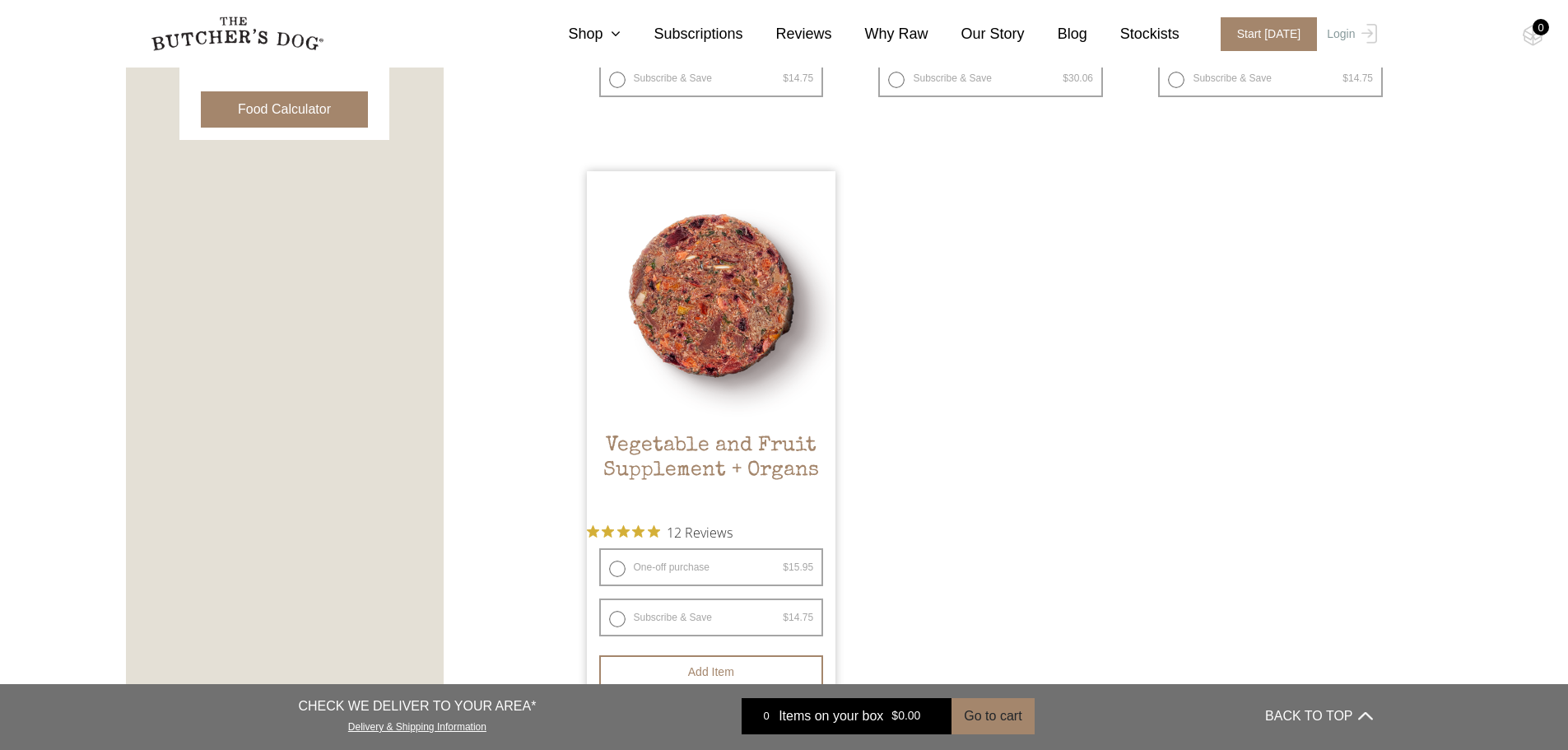
scroll to position [1031, 0]
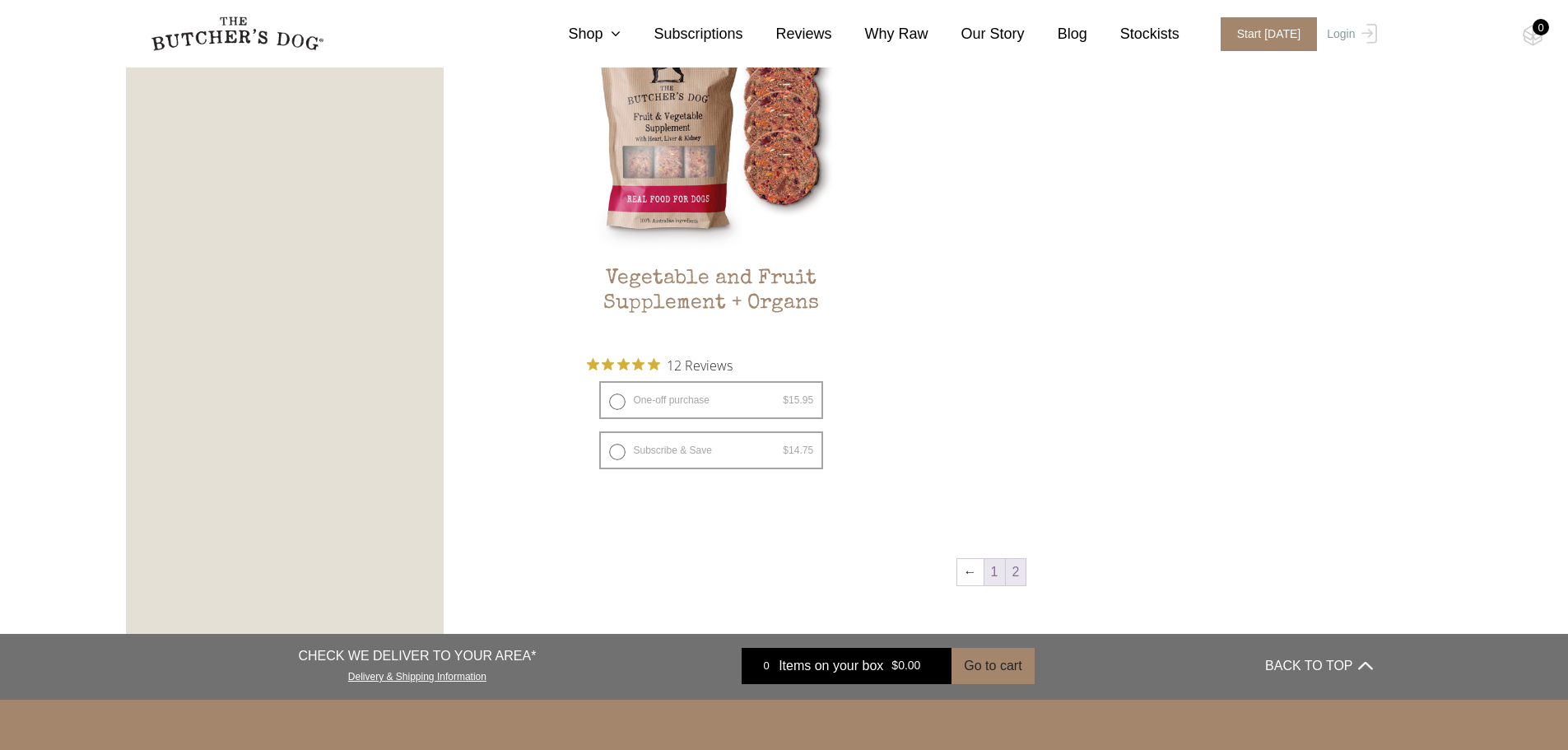
click at [997, 566] on link "1" at bounding box center [995, 572] width 21 height 27
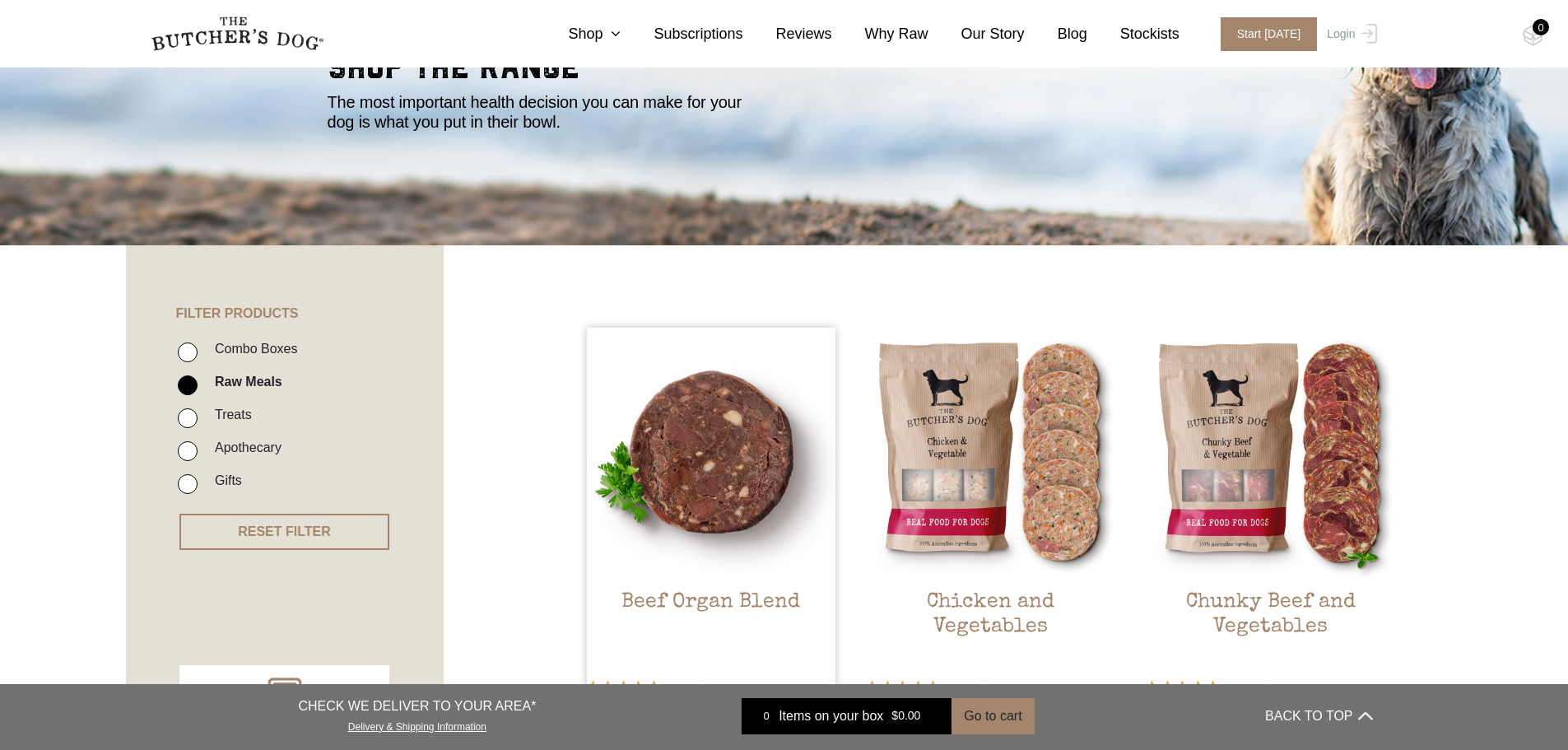
scroll to position [328, 0]
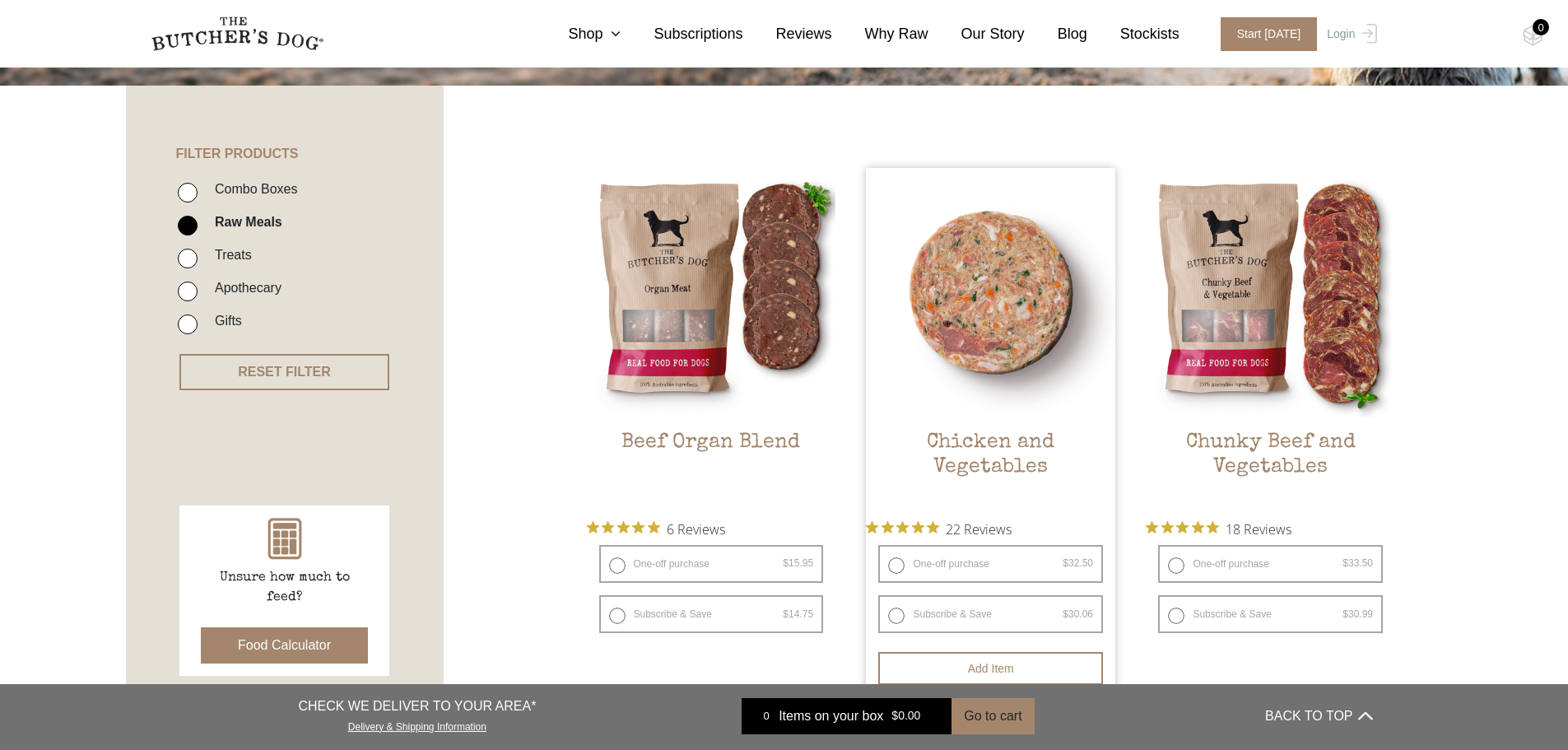
click at [917, 292] on img at bounding box center [991, 293] width 250 height 250
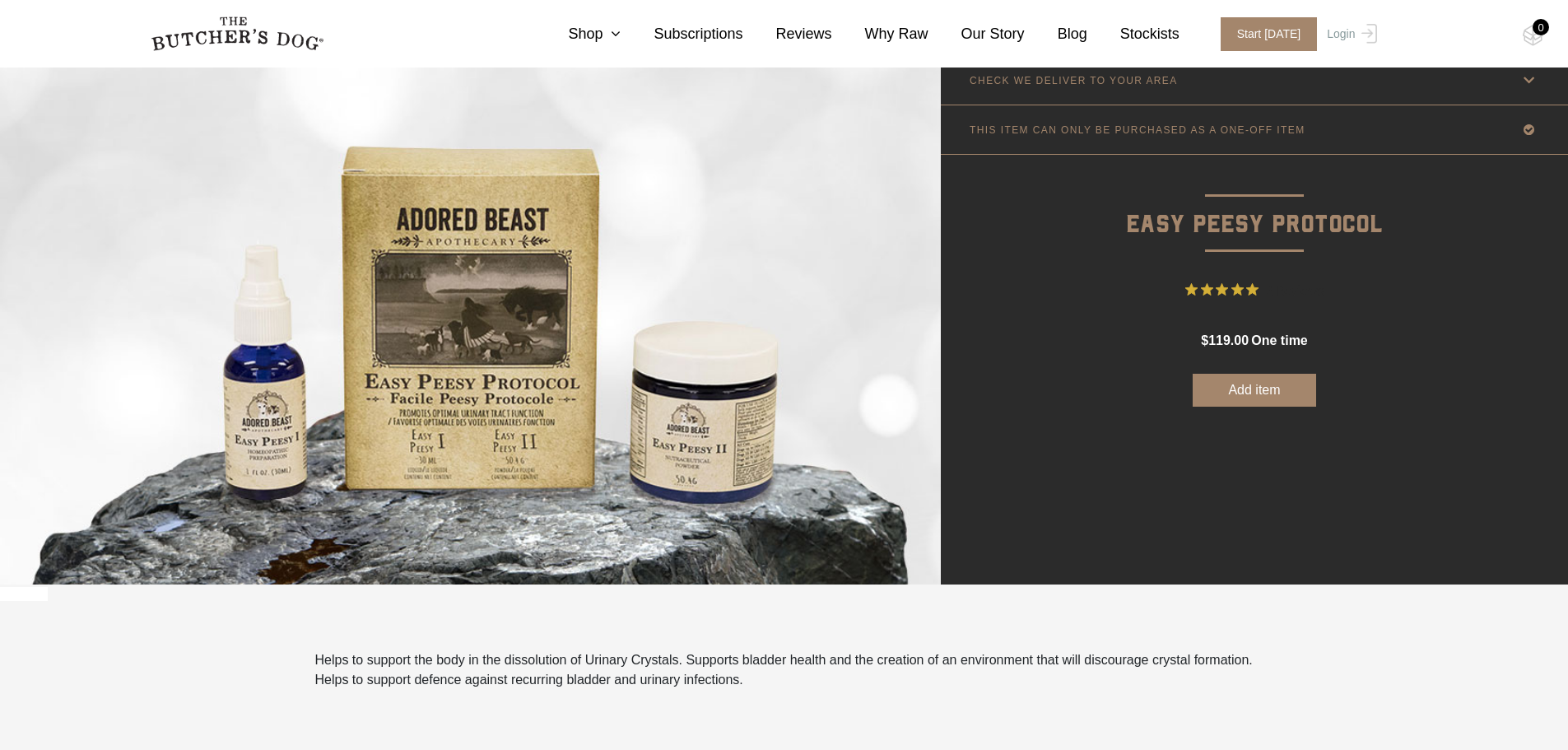
scroll to position [83, 0]
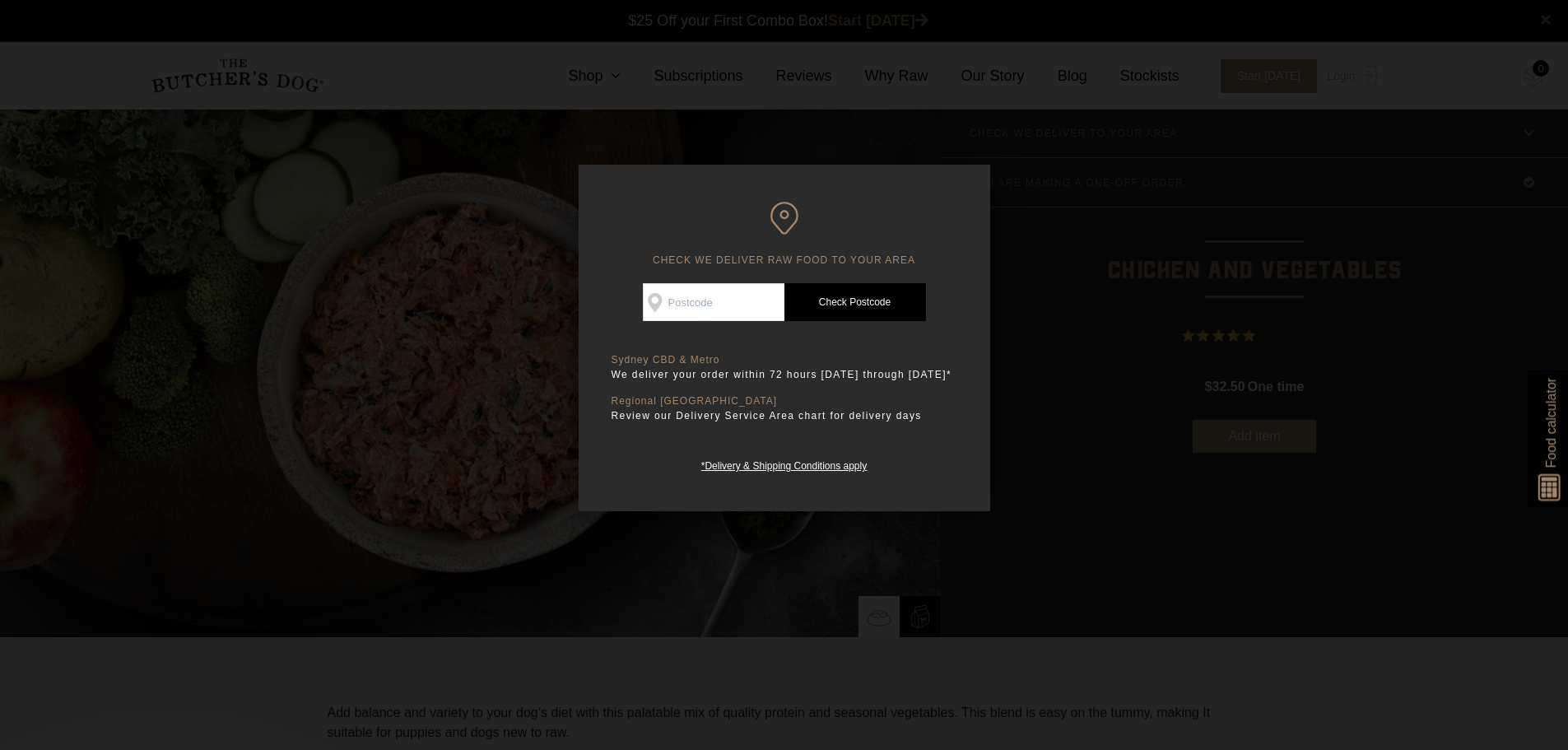
click at [1244, 164] on div at bounding box center [784, 375] width 1568 height 750
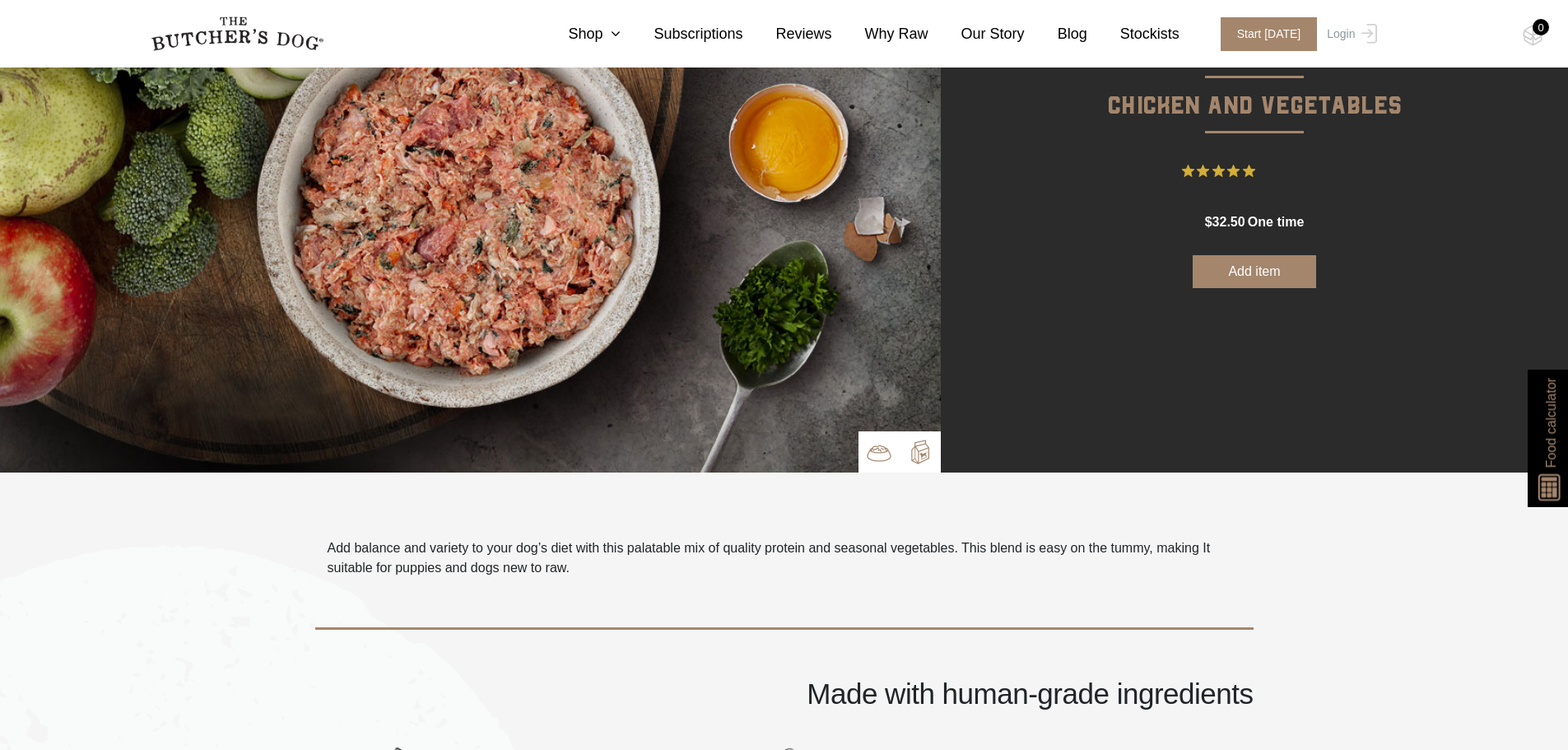
click at [913, 447] on img at bounding box center [920, 452] width 25 height 25
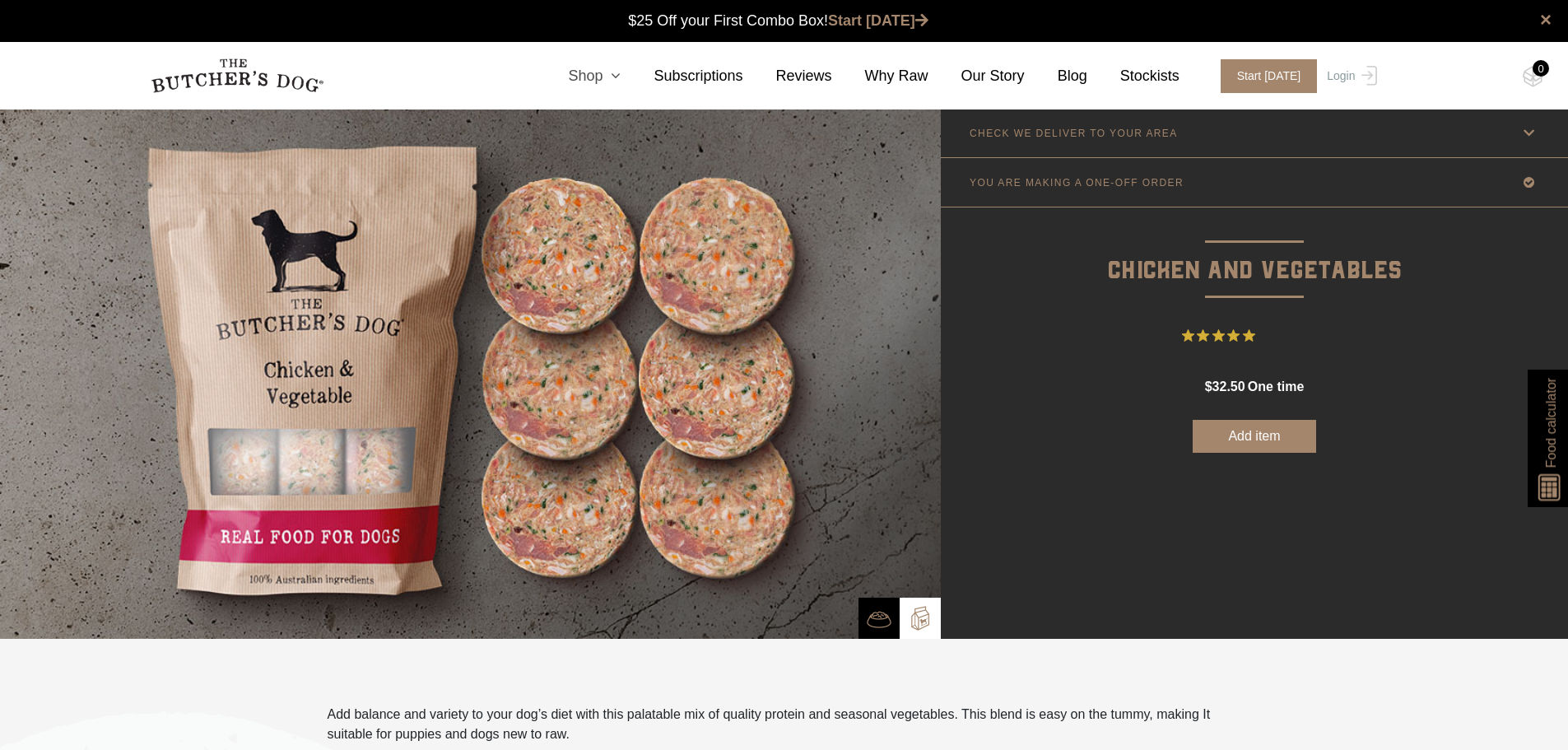
click at [620, 82] on icon at bounding box center [611, 75] width 18 height 15
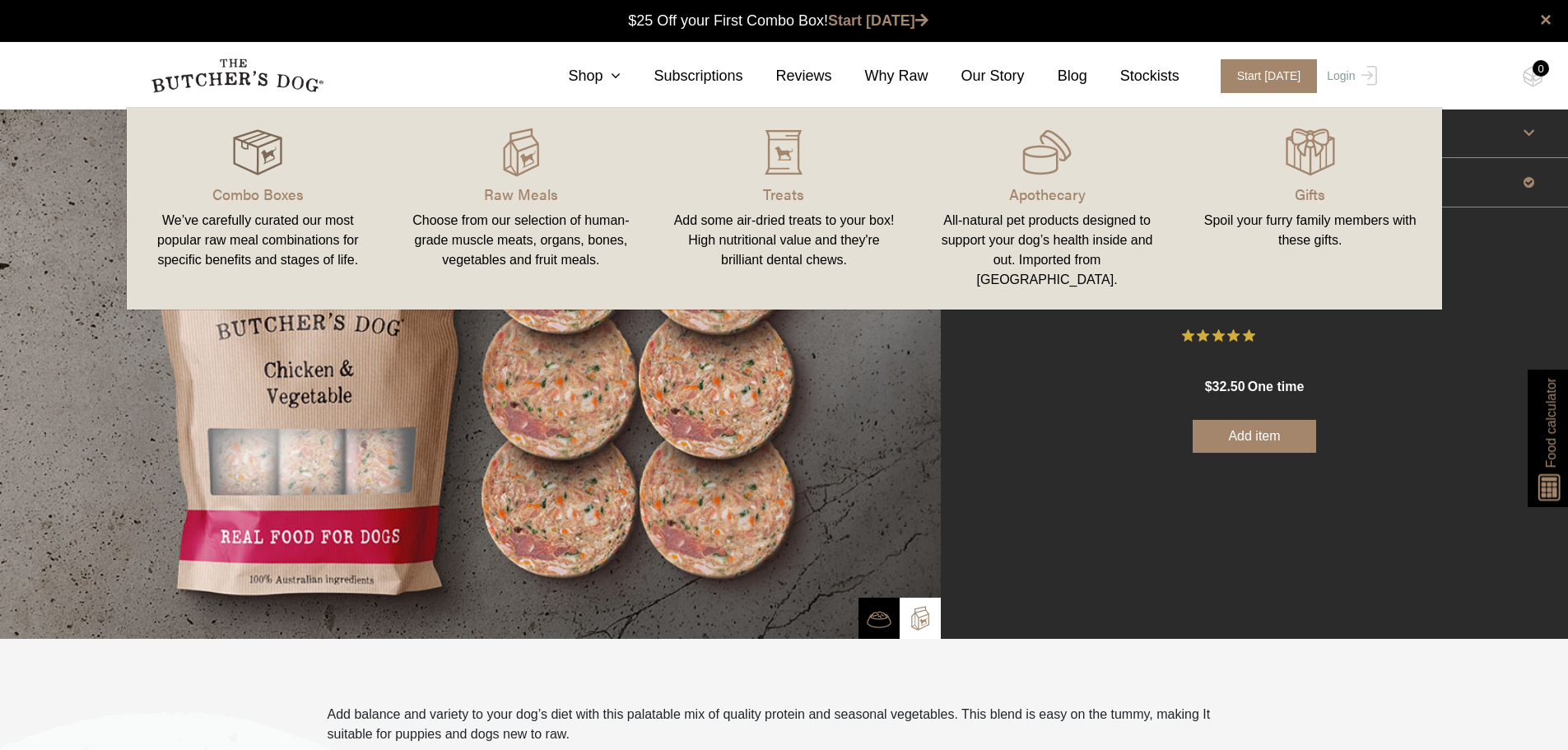
click at [259, 170] on img at bounding box center [257, 152] width 49 height 49
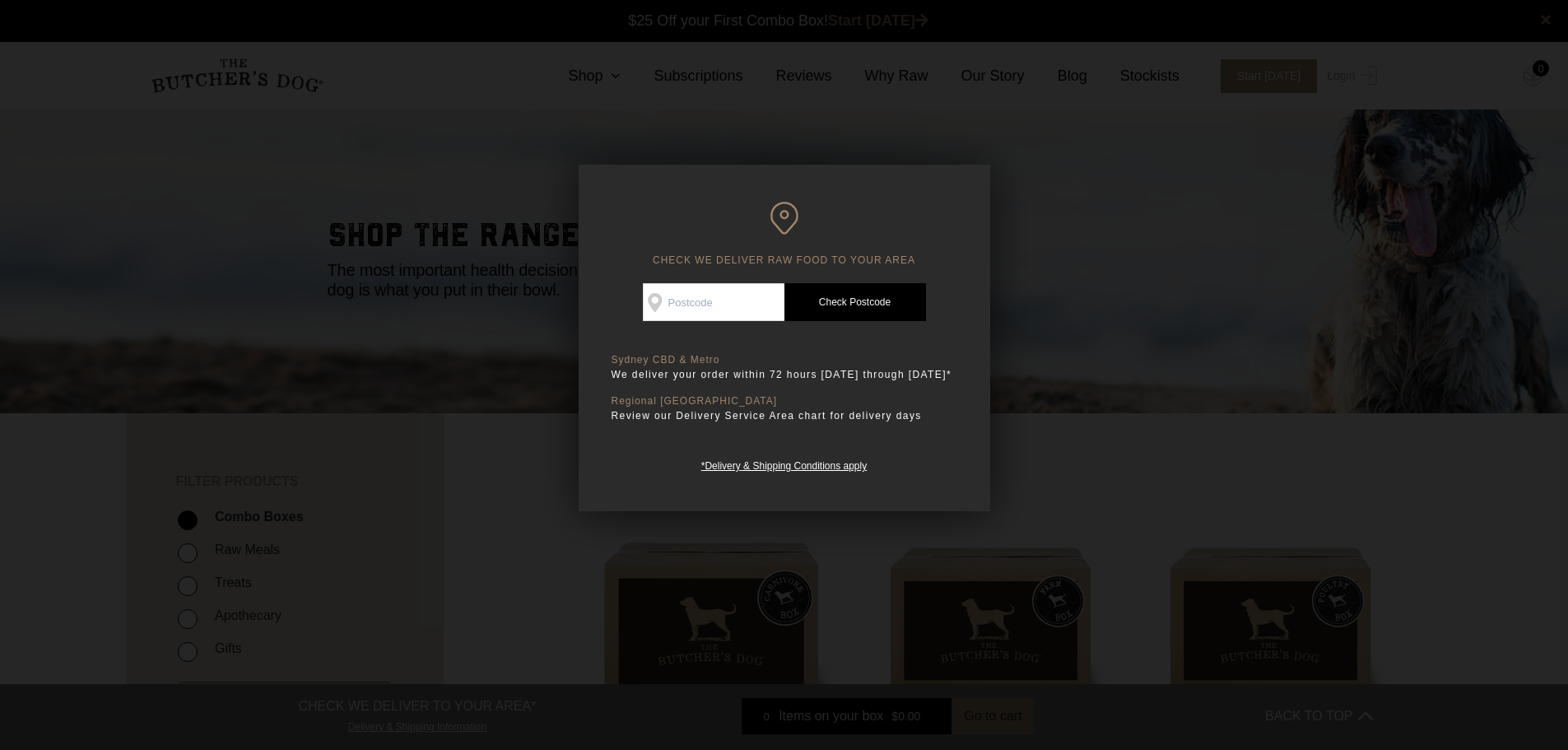
click at [1073, 162] on div at bounding box center [784, 375] width 1568 height 750
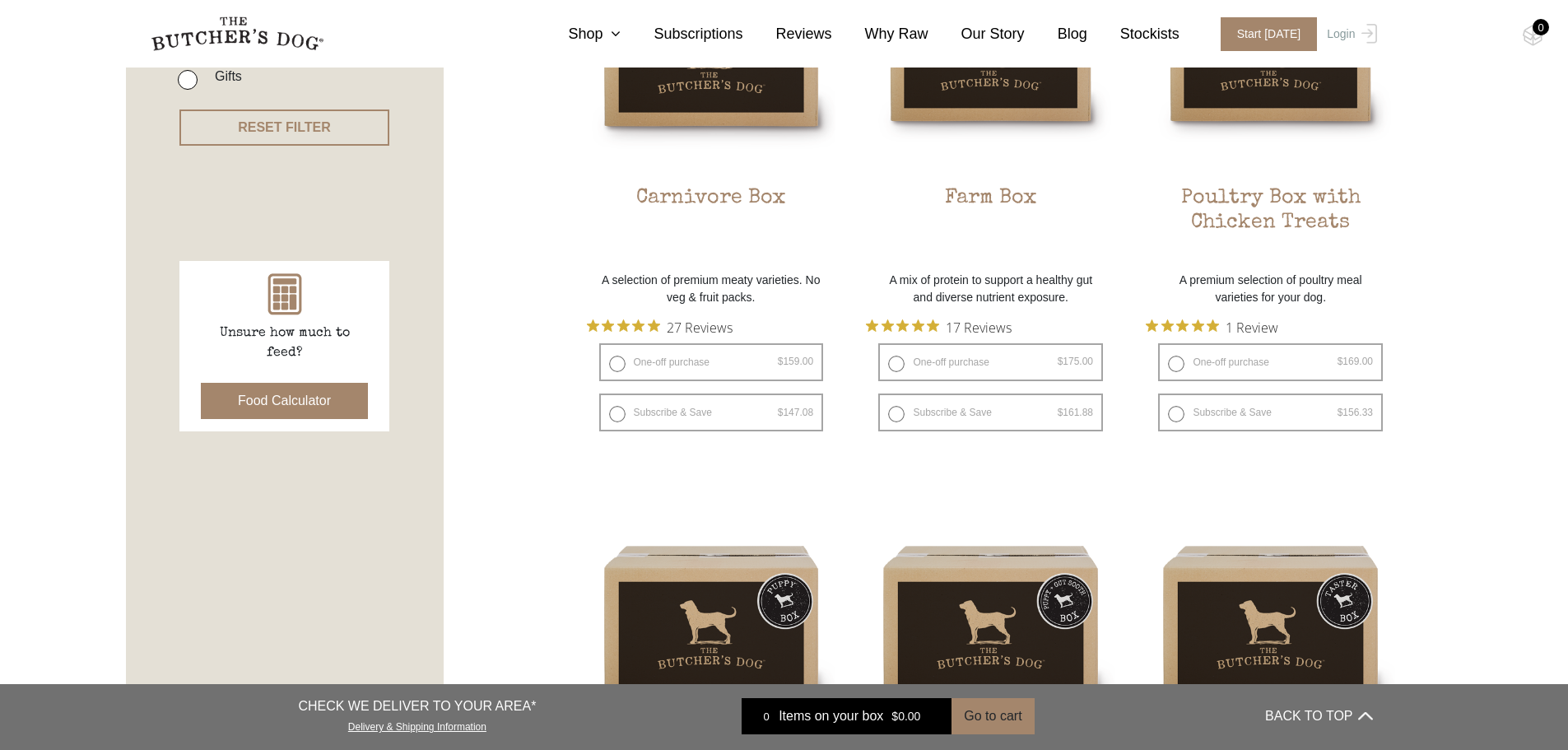
scroll to position [247, 0]
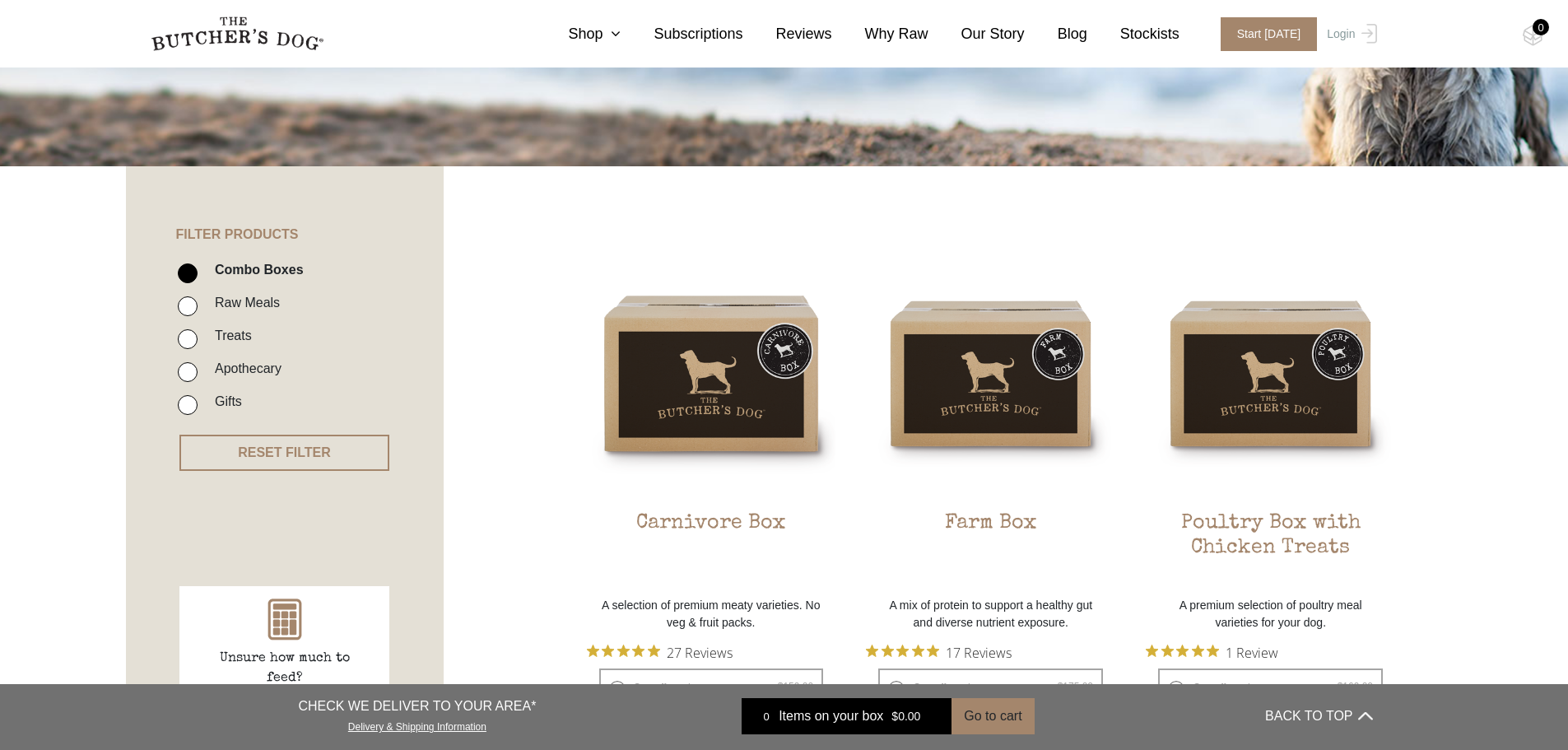
click at [184, 307] on input "Raw Meals" at bounding box center [188, 306] width 20 height 20
checkbox input "true"
click at [183, 274] on input "Combo Boxes" at bounding box center [188, 273] width 20 height 20
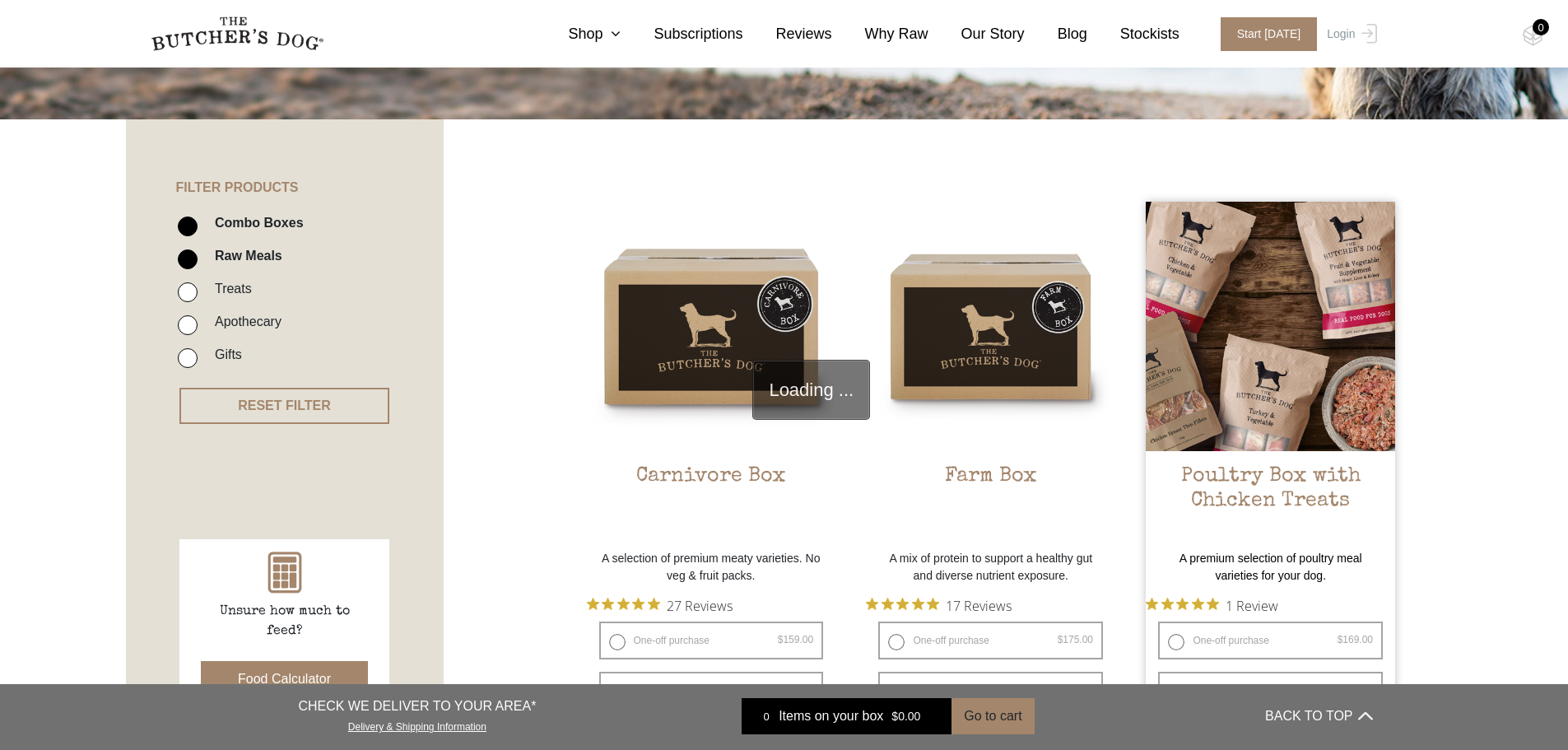
scroll to position [372, 0]
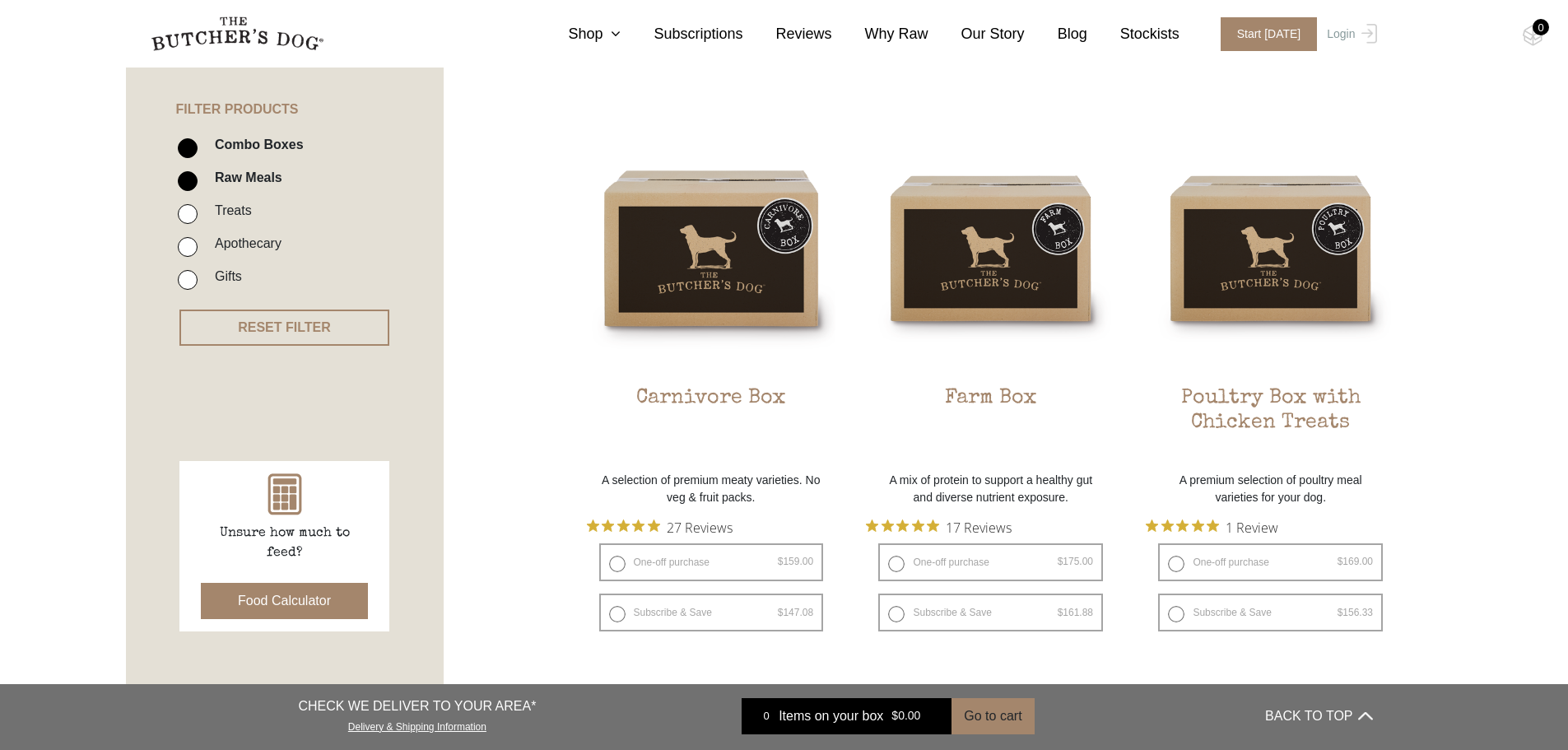
click at [182, 149] on input "Combo Boxes" at bounding box center [188, 148] width 20 height 20
checkbox input "false"
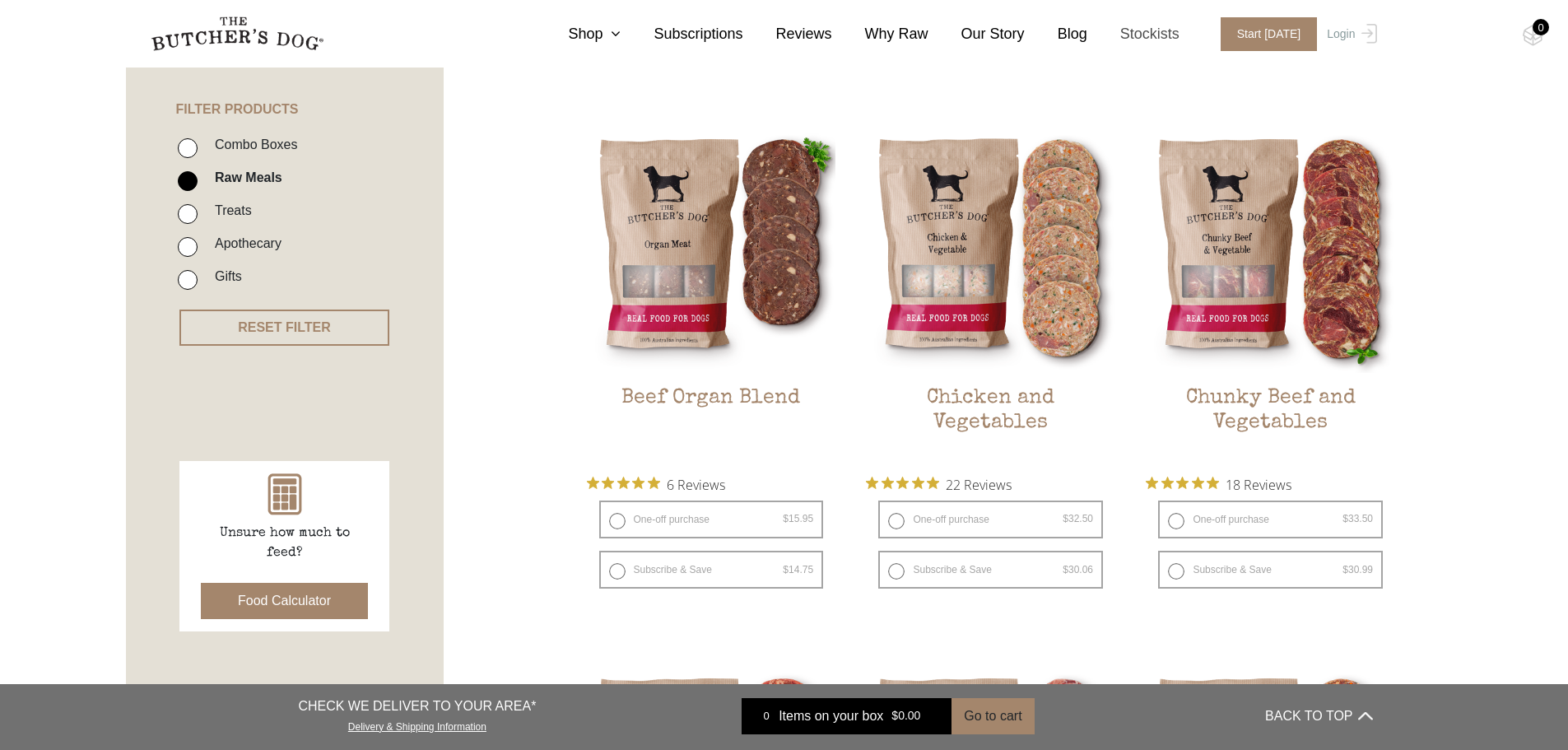
click at [1150, 26] on link "Stockists" at bounding box center [1133, 34] width 92 height 22
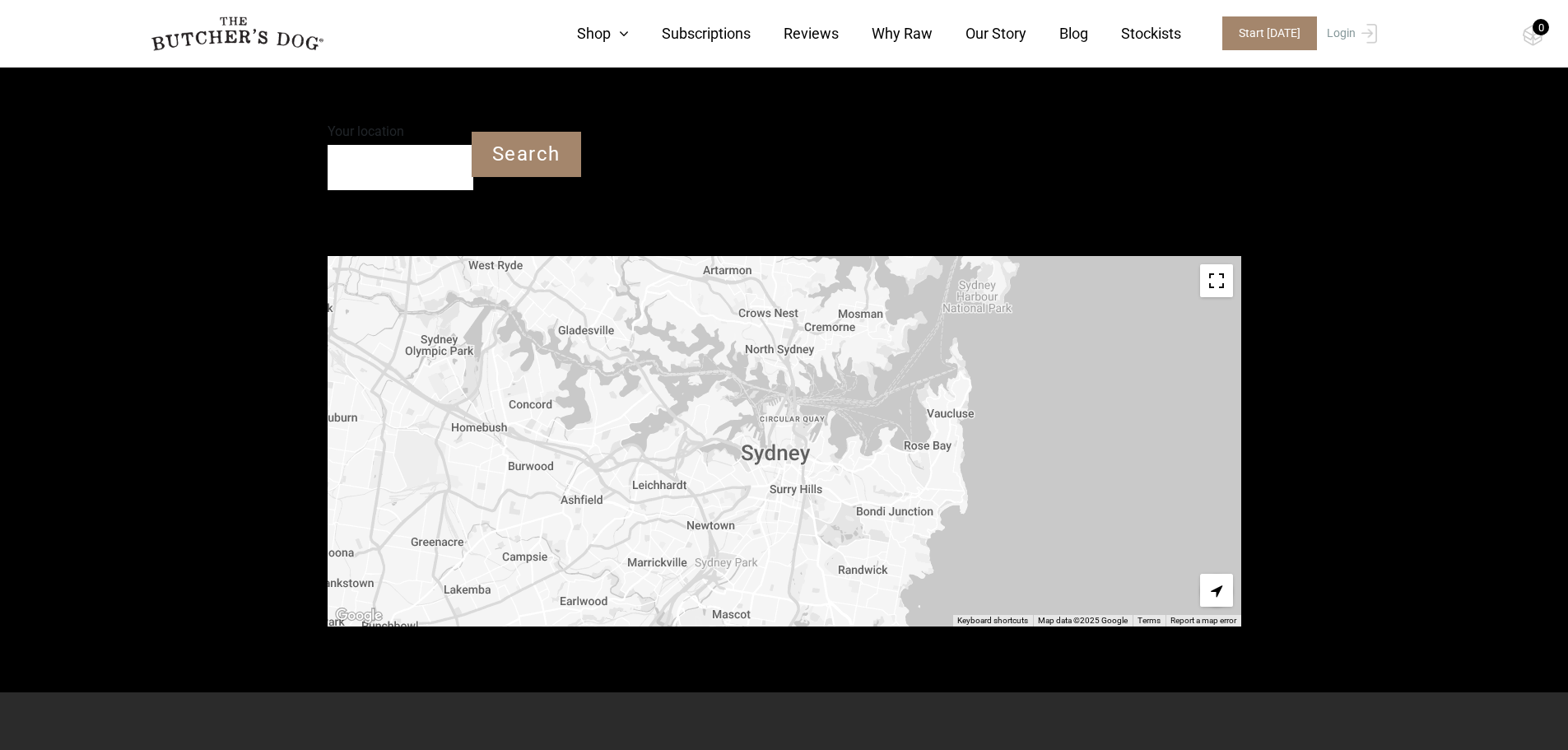
scroll to position [494, 0]
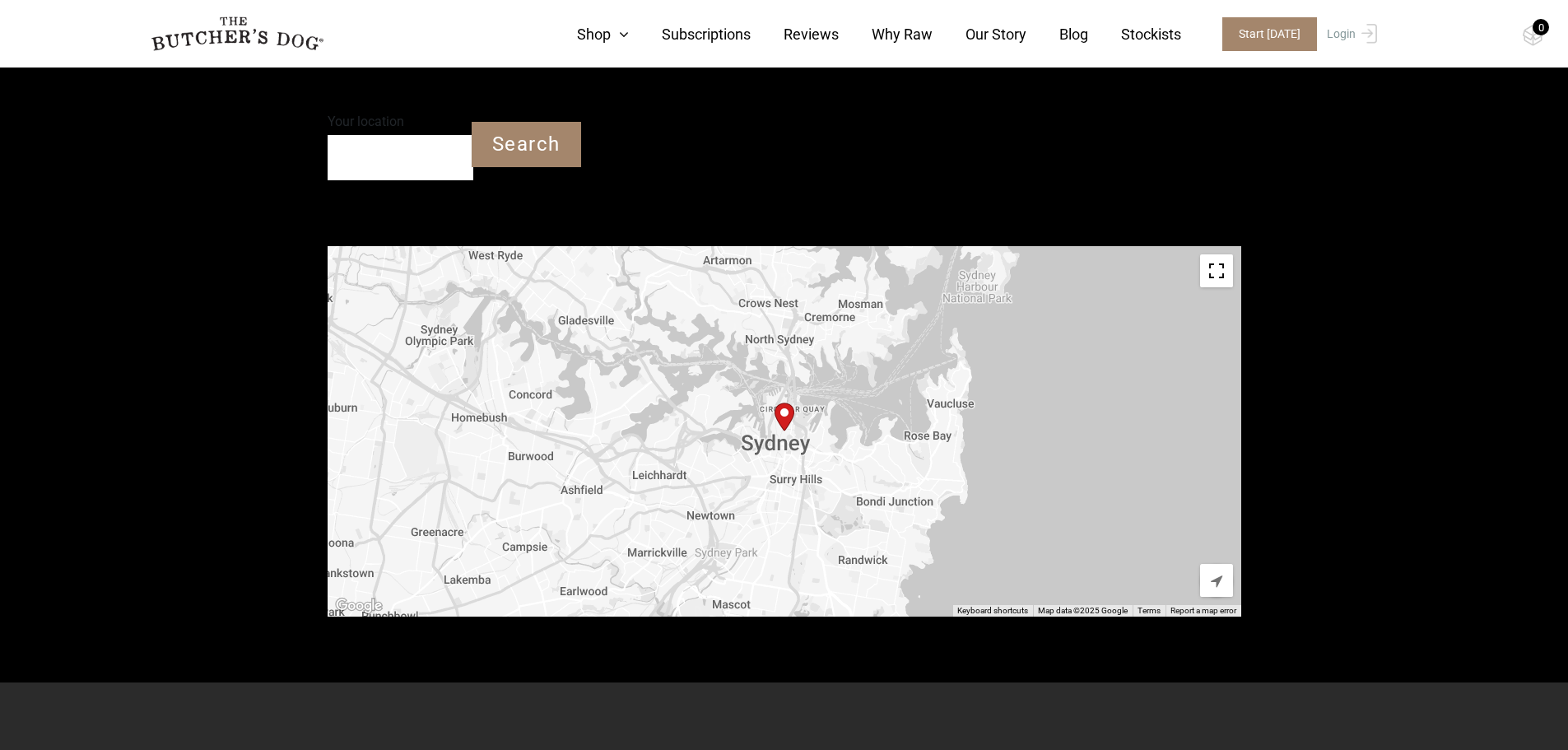
click at [423, 164] on input "Your location" at bounding box center [400, 158] width 145 height 46
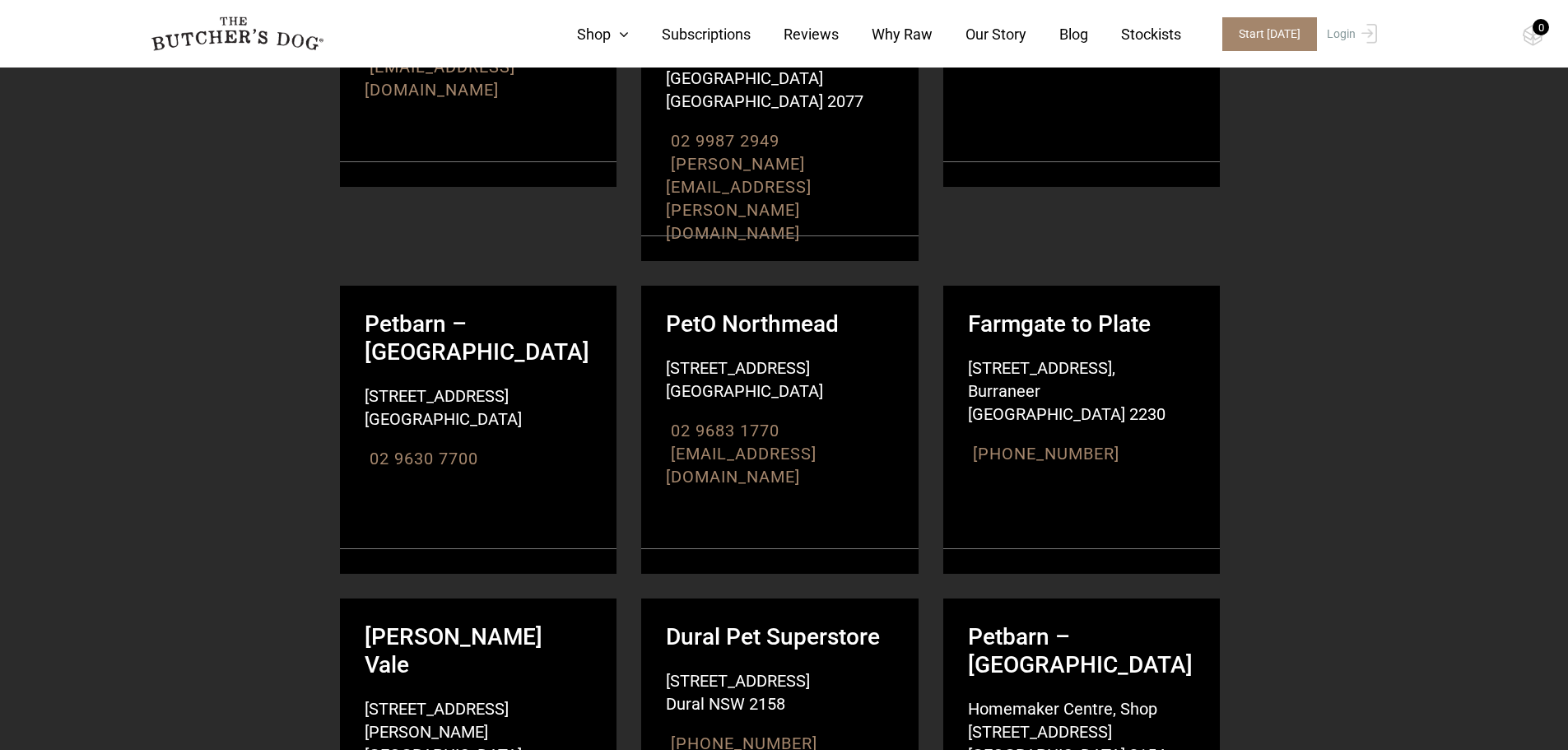
scroll to position [7082, 0]
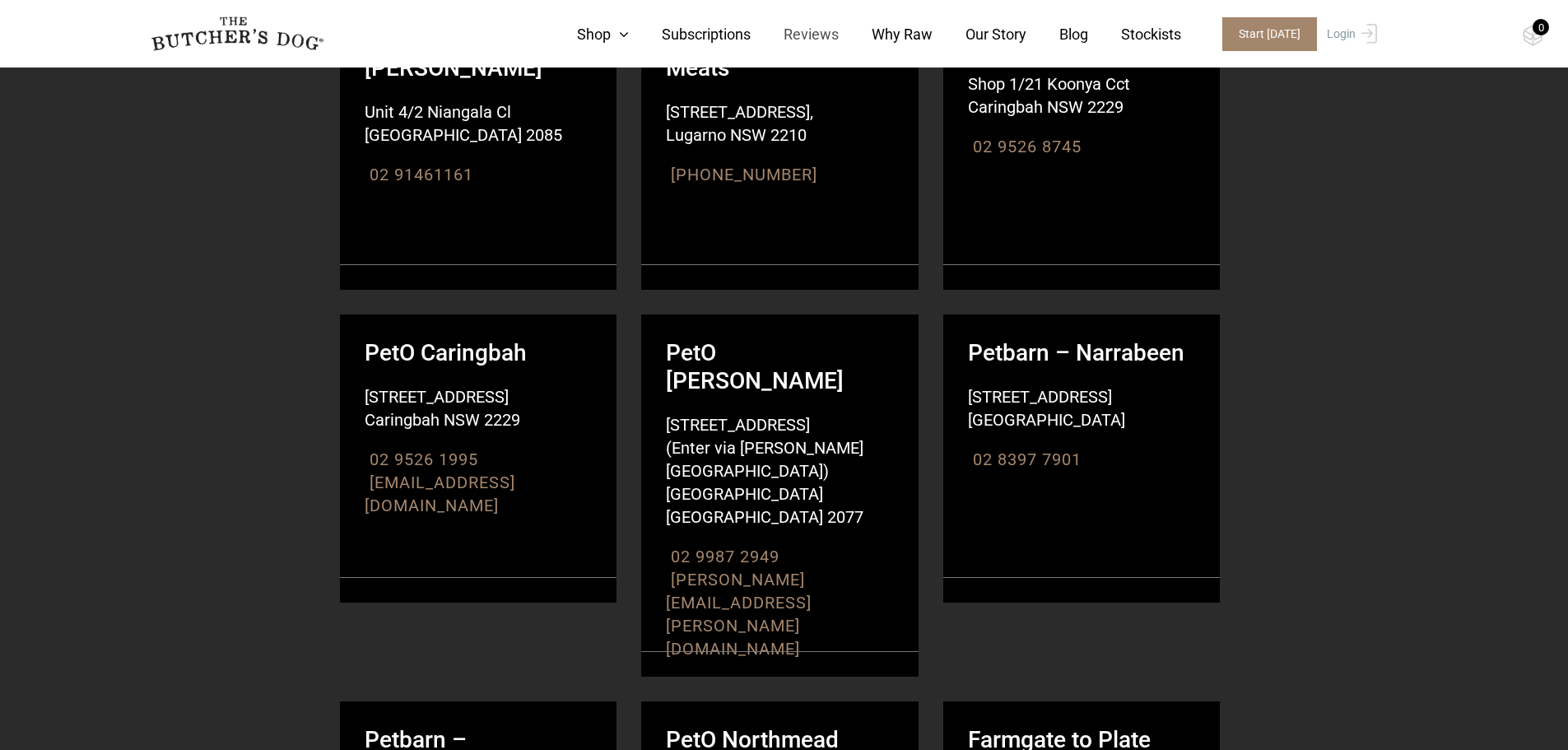
click at [811, 26] on link "Reviews" at bounding box center [794, 34] width 88 height 22
